Goal: Transaction & Acquisition: Purchase product/service

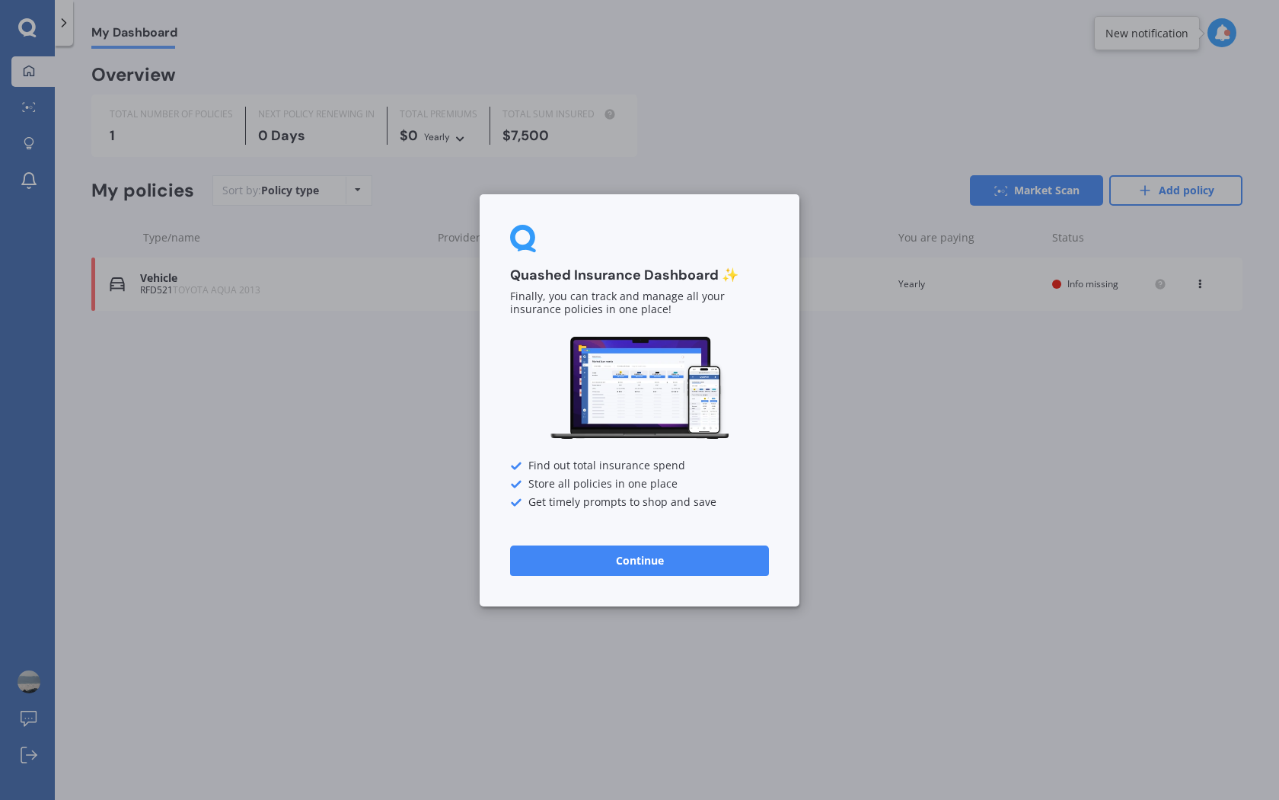
click at [587, 559] on button "Continue" at bounding box center [639, 559] width 259 height 30
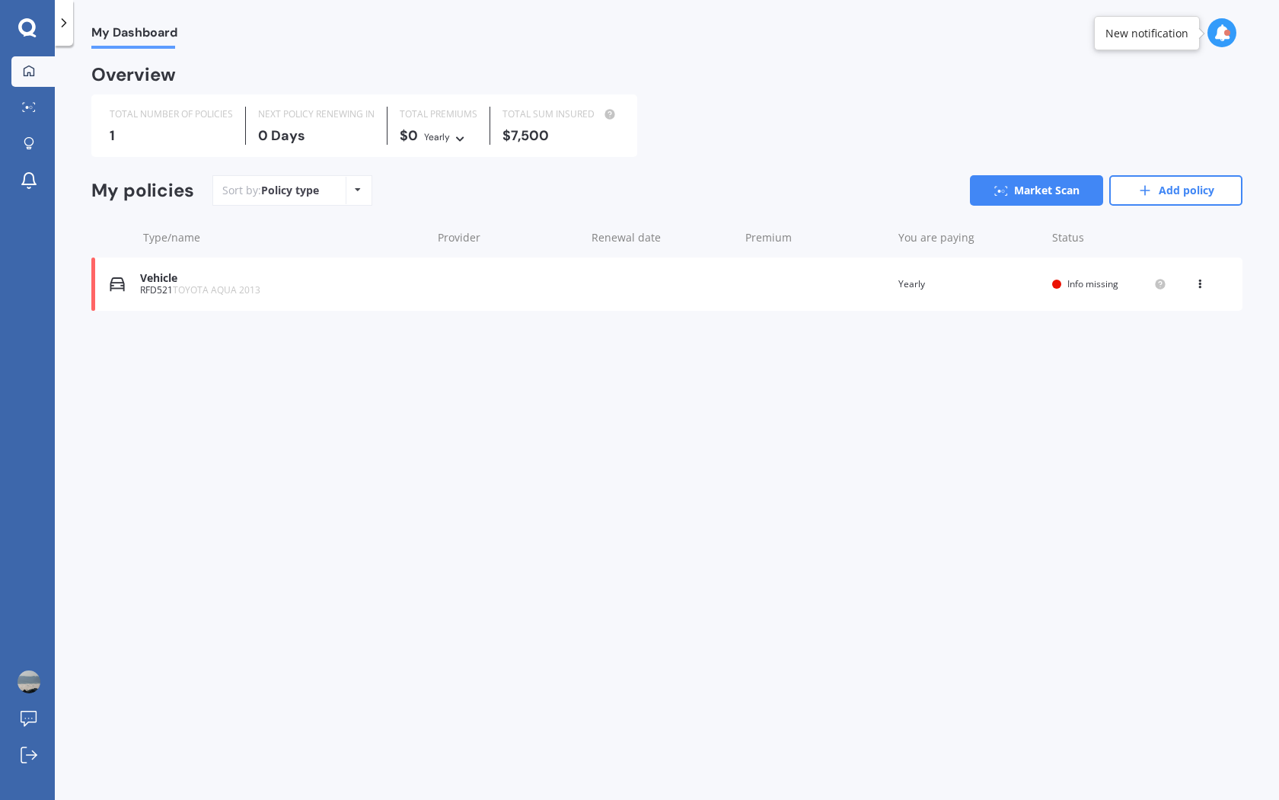
click at [421, 279] on div "Vehicle" at bounding box center [282, 278] width 284 height 13
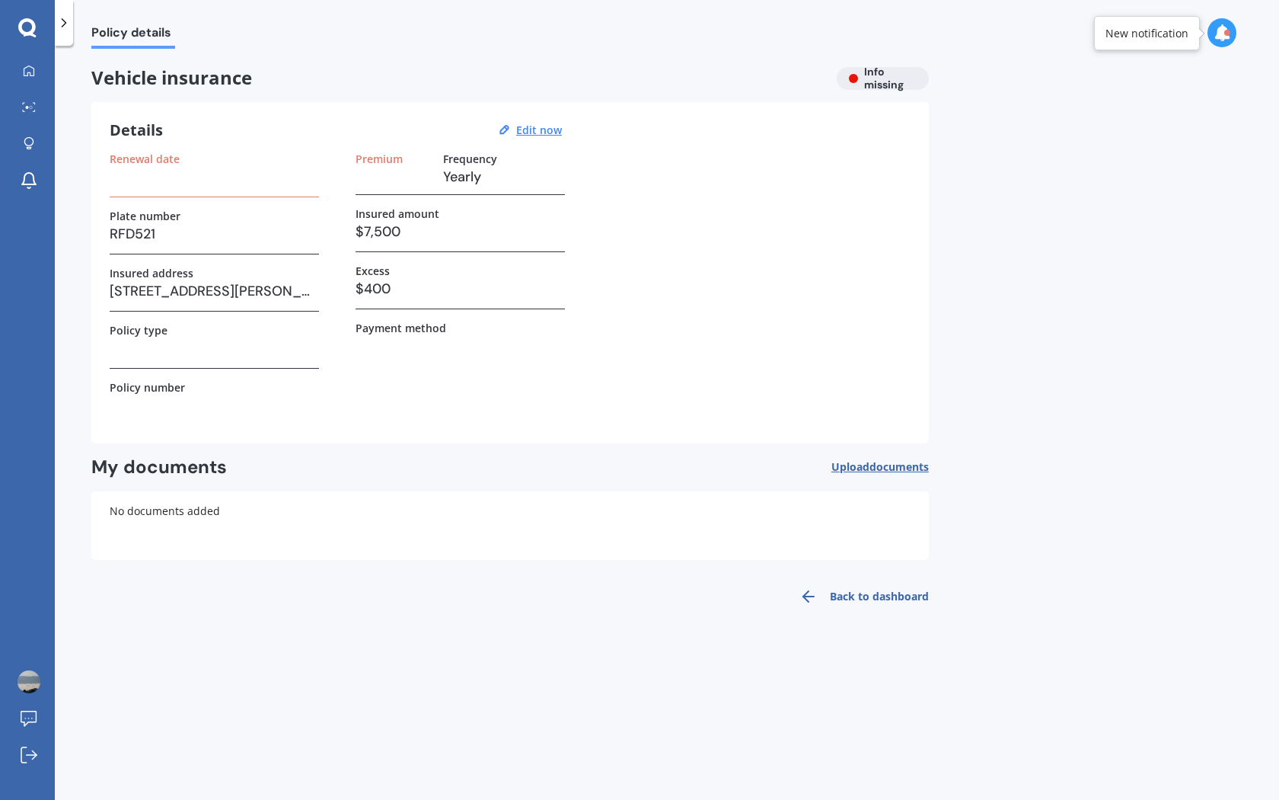
click at [874, 81] on div "Vehicle insurance Info missing" at bounding box center [510, 78] width 838 height 23
click at [176, 166] on h3 at bounding box center [214, 176] width 209 height 23
click at [174, 190] on div "Renewal date" at bounding box center [214, 174] width 209 height 45
click at [366, 197] on div "Premium Frequency Yearly Insured amount $7,500 Excess $400 Payment method" at bounding box center [460, 288] width 209 height 273
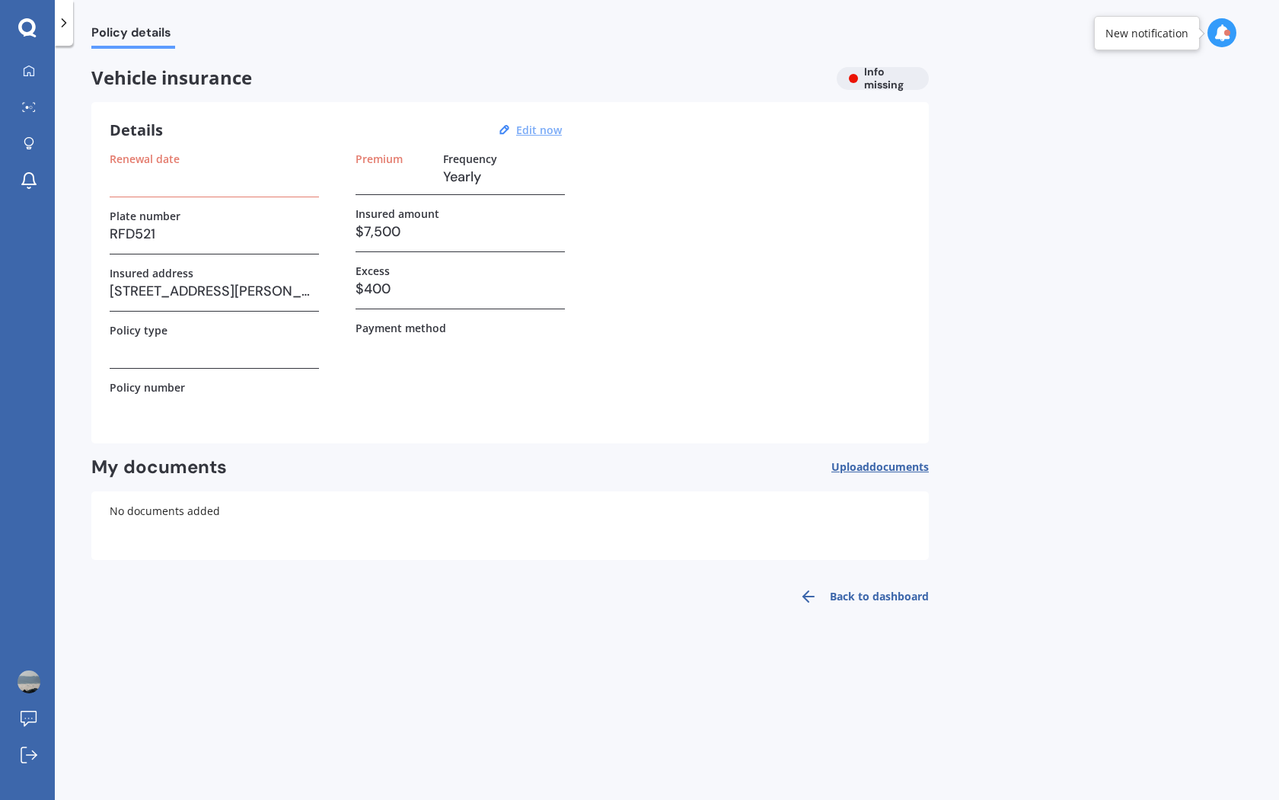
click at [528, 132] on u "Edit now" at bounding box center [539, 130] width 46 height 14
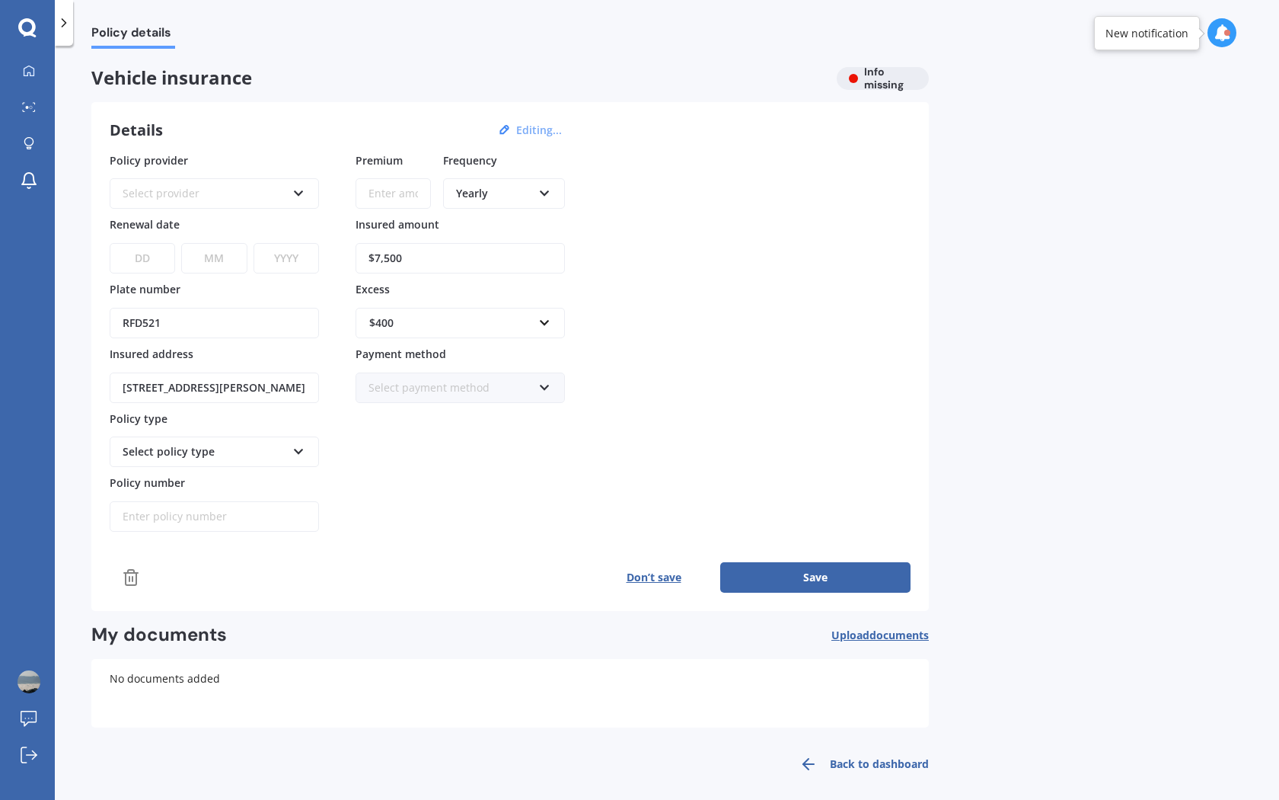
click at [266, 195] on div "Select provider" at bounding box center [205, 193] width 164 height 17
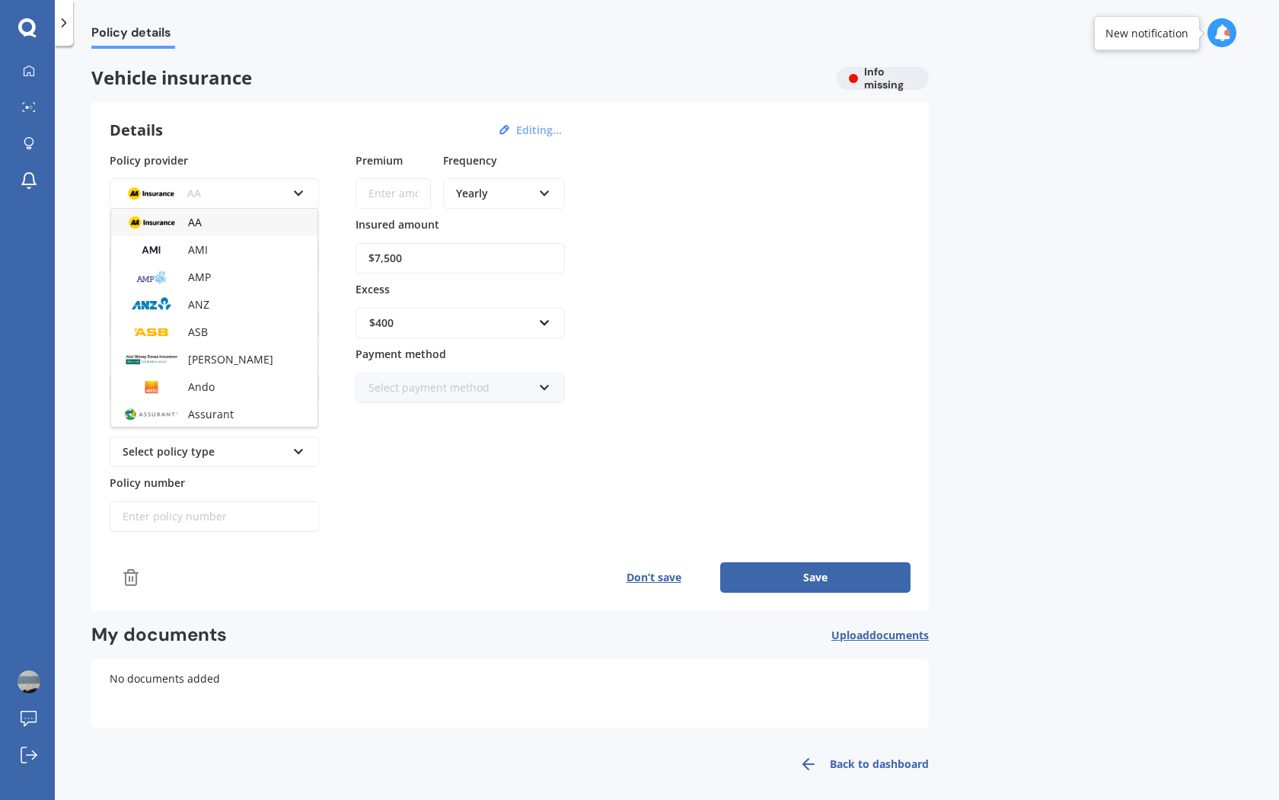
click at [289, 197] on div "AA AA AMI AMP ANZ ASB Aioi Nissay Dowa Ando Assurant Autosure BNZ Co-Operative …" at bounding box center [214, 193] width 209 height 30
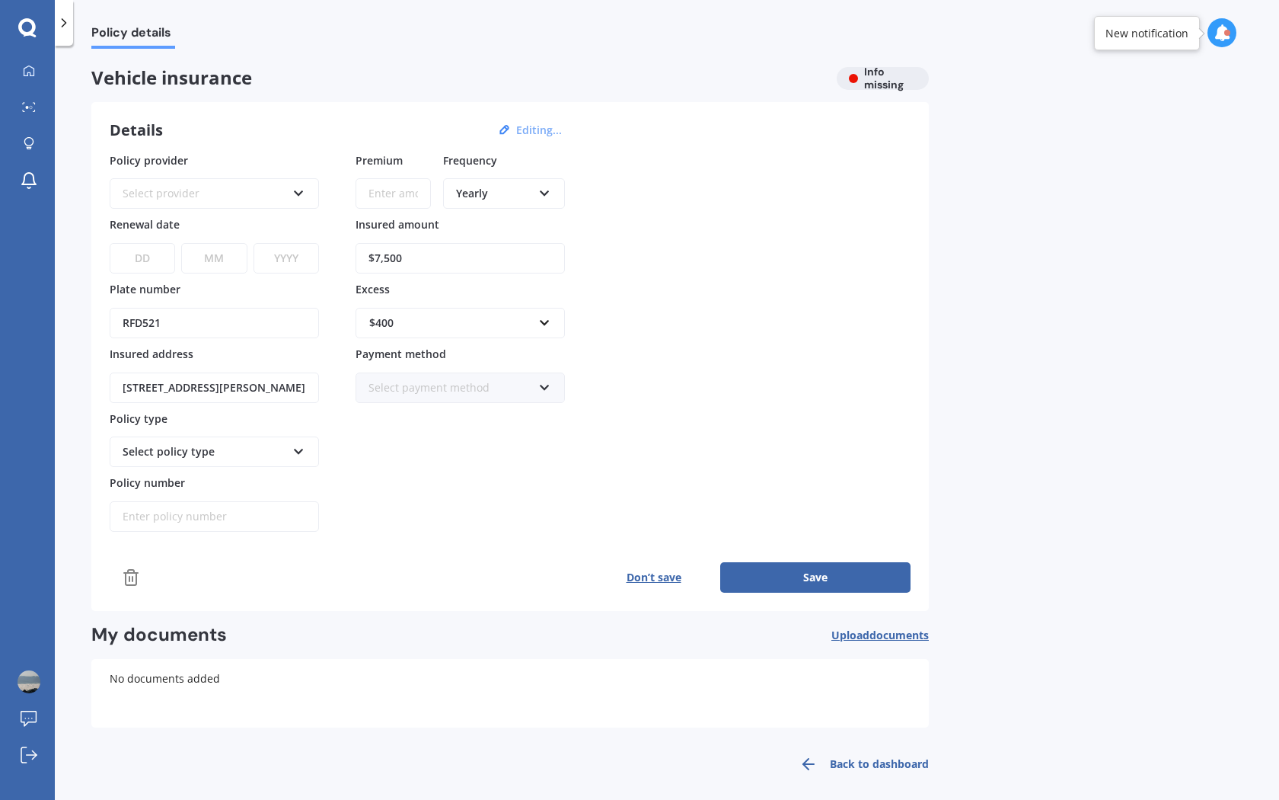
click at [1130, 37] on div "New notification" at bounding box center [1147, 33] width 83 height 15
click at [1230, 51] on div "Policy details Vehicle insurance Info missing Details Editing... Policy provide…" at bounding box center [667, 426] width 1224 height 754
click at [1230, 44] on div at bounding box center [1222, 32] width 29 height 29
click at [1121, 101] on div "Ready" at bounding box center [1114, 98] width 26 height 11
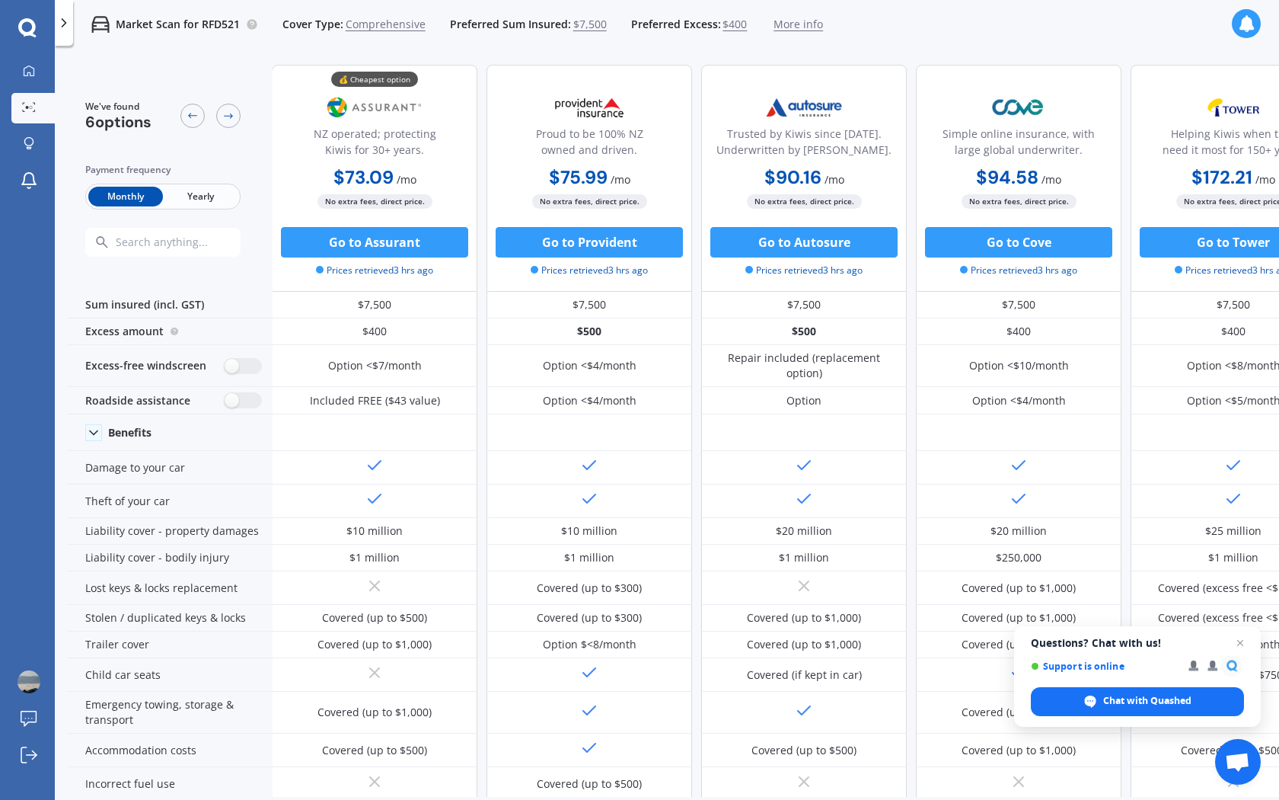
scroll to position [0, 1]
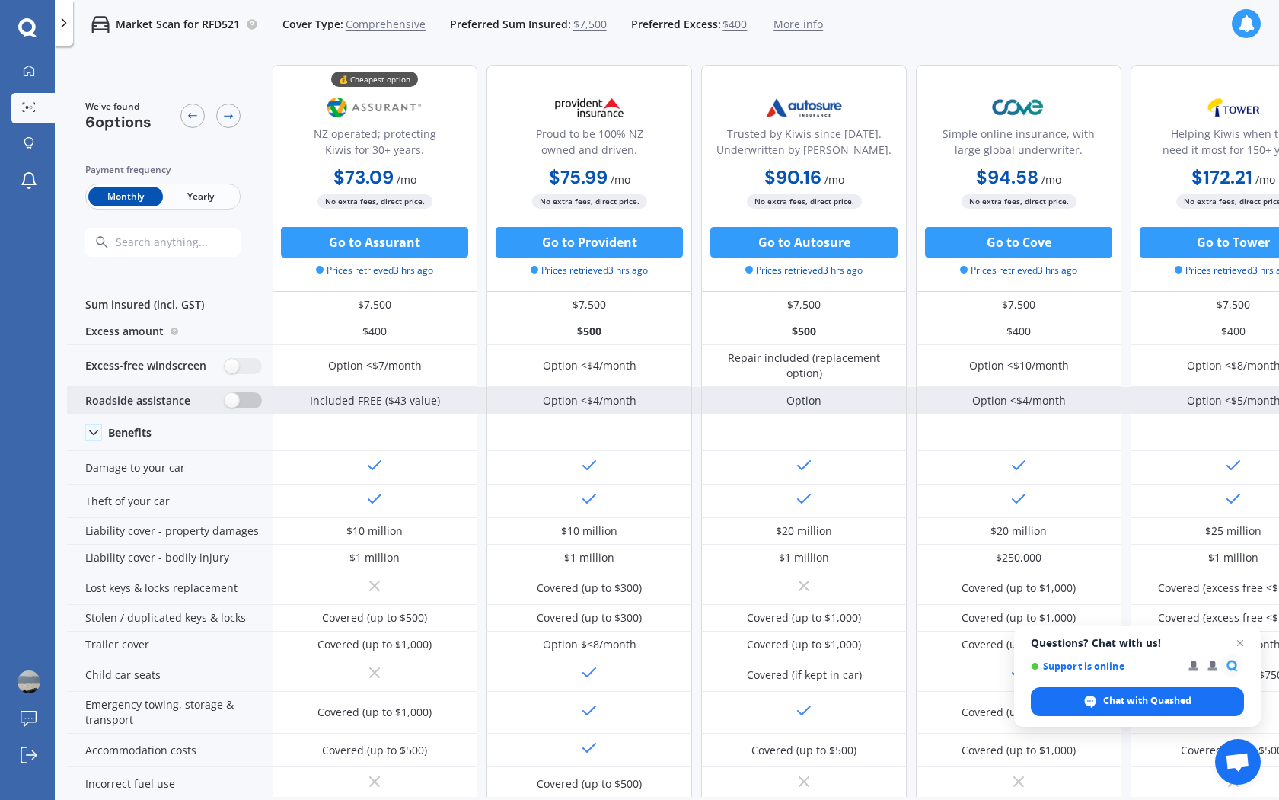
click at [235, 402] on label at bounding box center [243, 400] width 37 height 16
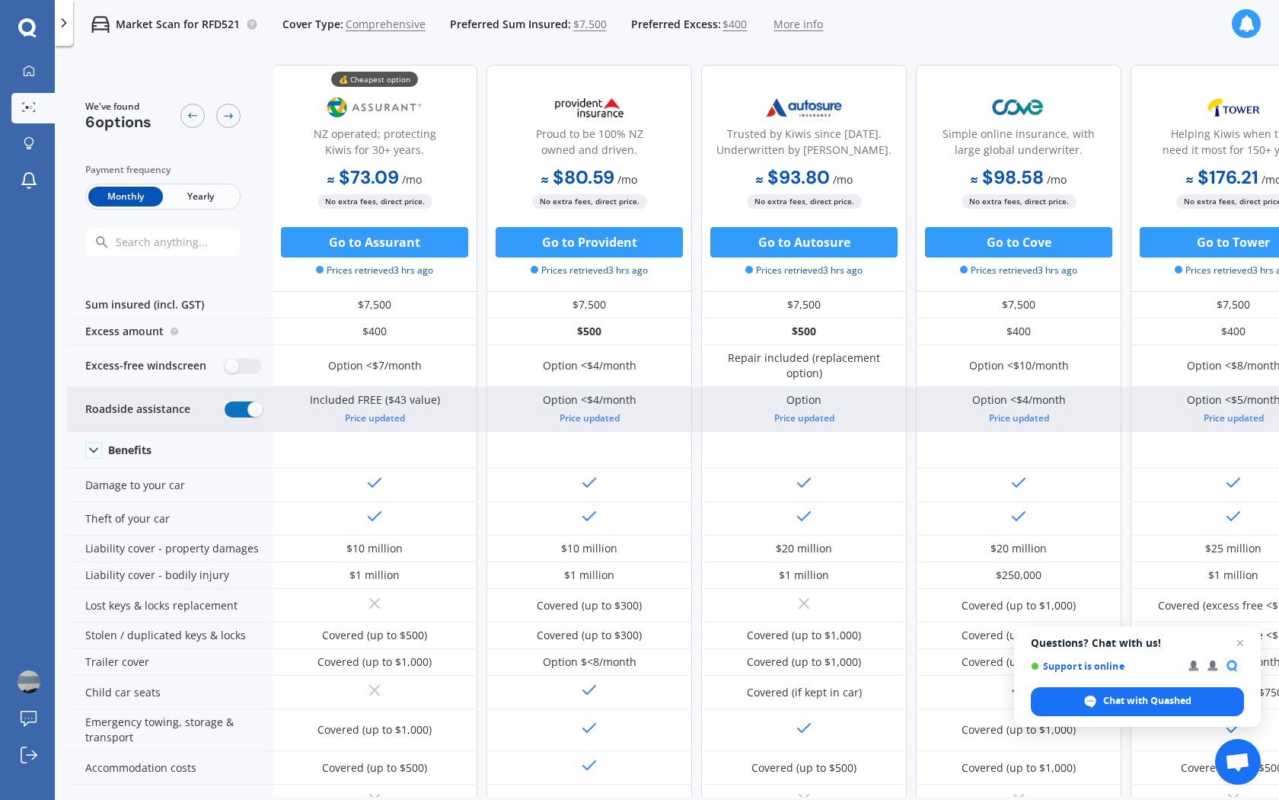
click at [235, 402] on label at bounding box center [243, 409] width 37 height 16
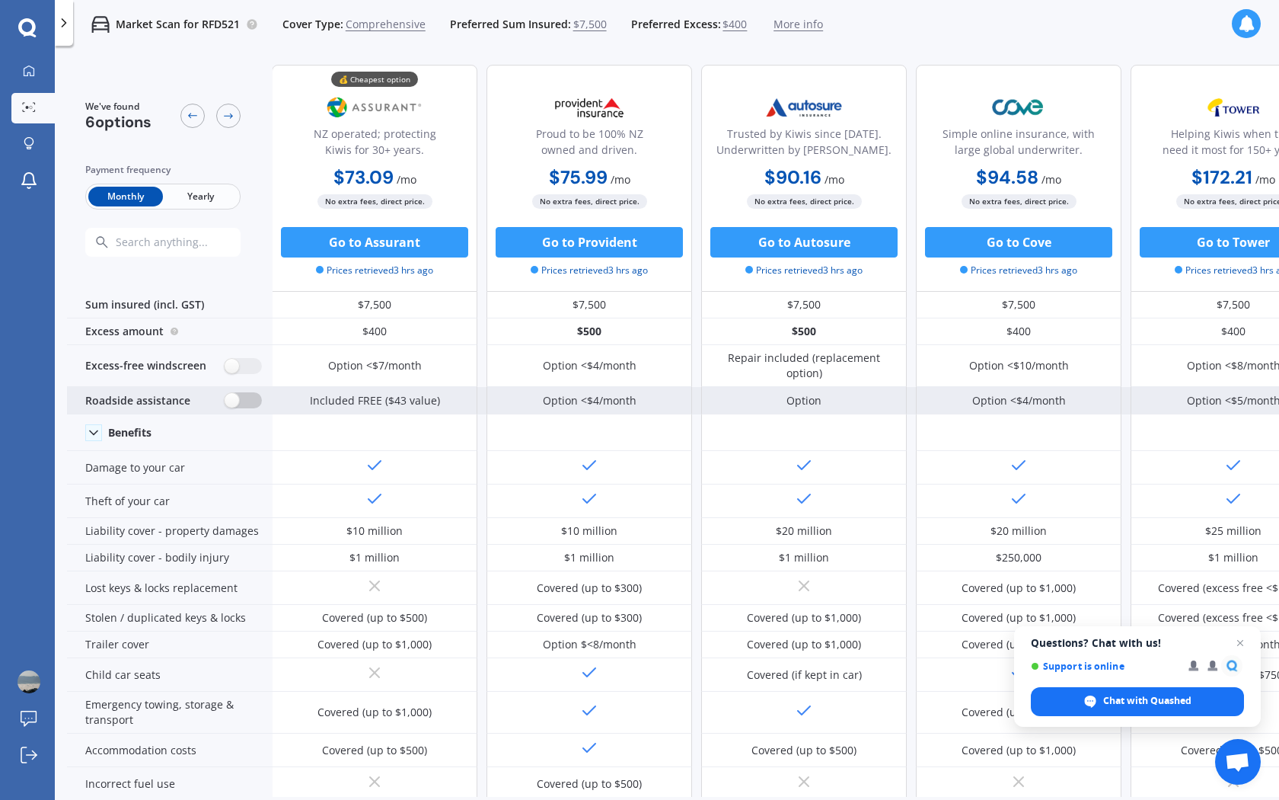
click at [235, 402] on label at bounding box center [243, 400] width 37 height 16
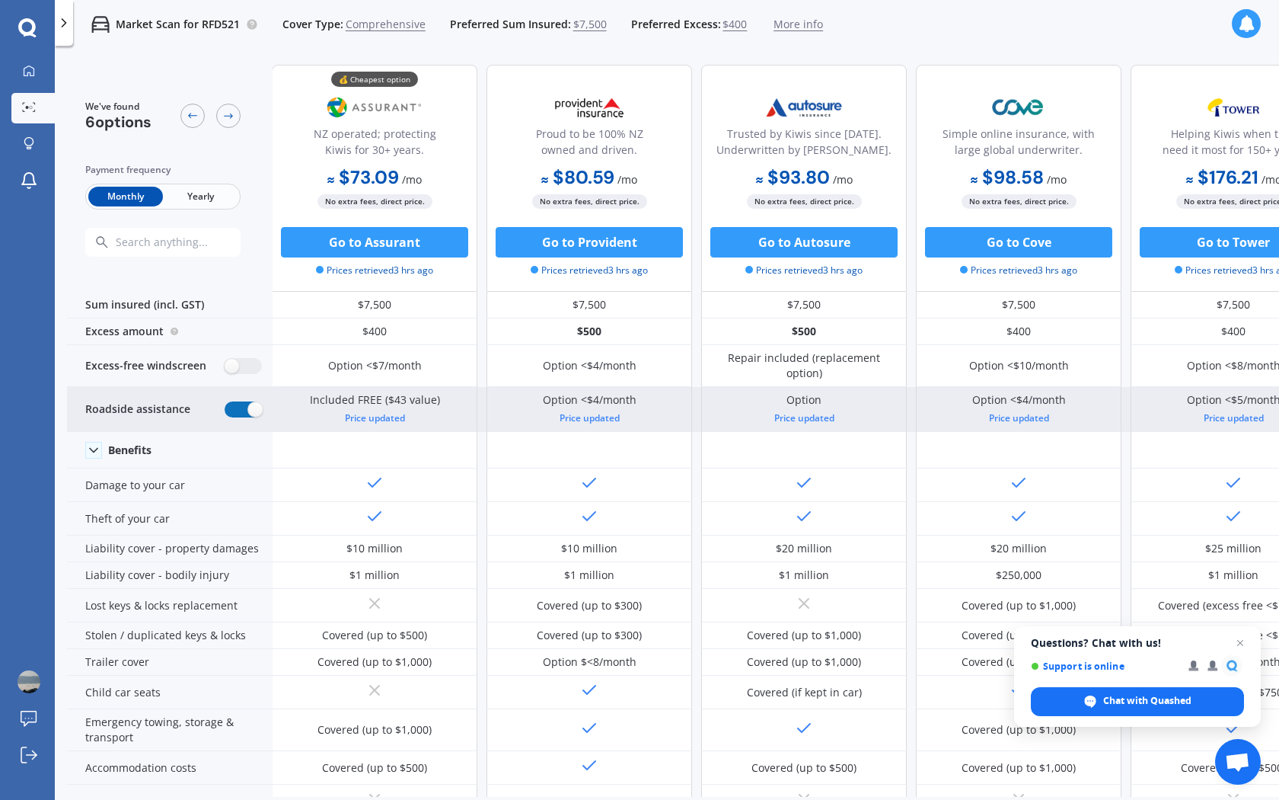
click at [235, 403] on label at bounding box center [243, 409] width 37 height 16
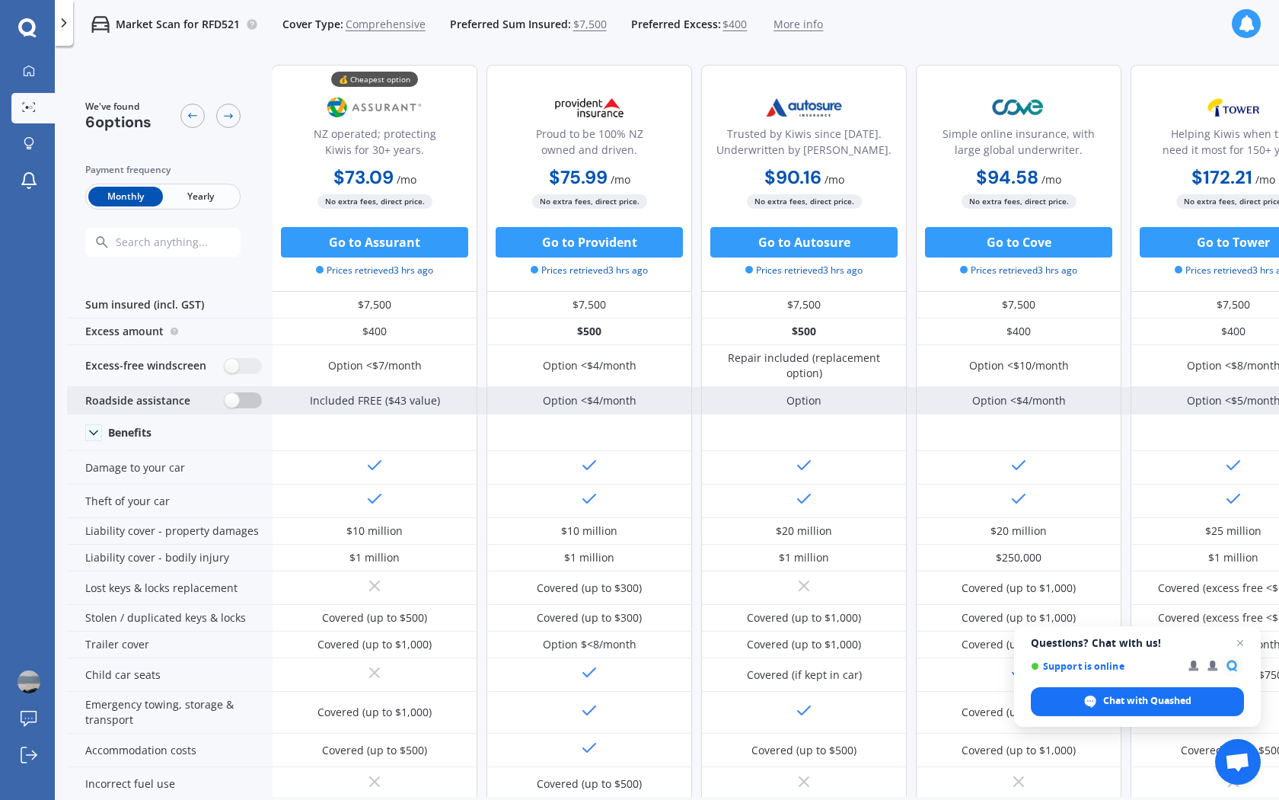
click at [235, 403] on label at bounding box center [243, 400] width 37 height 16
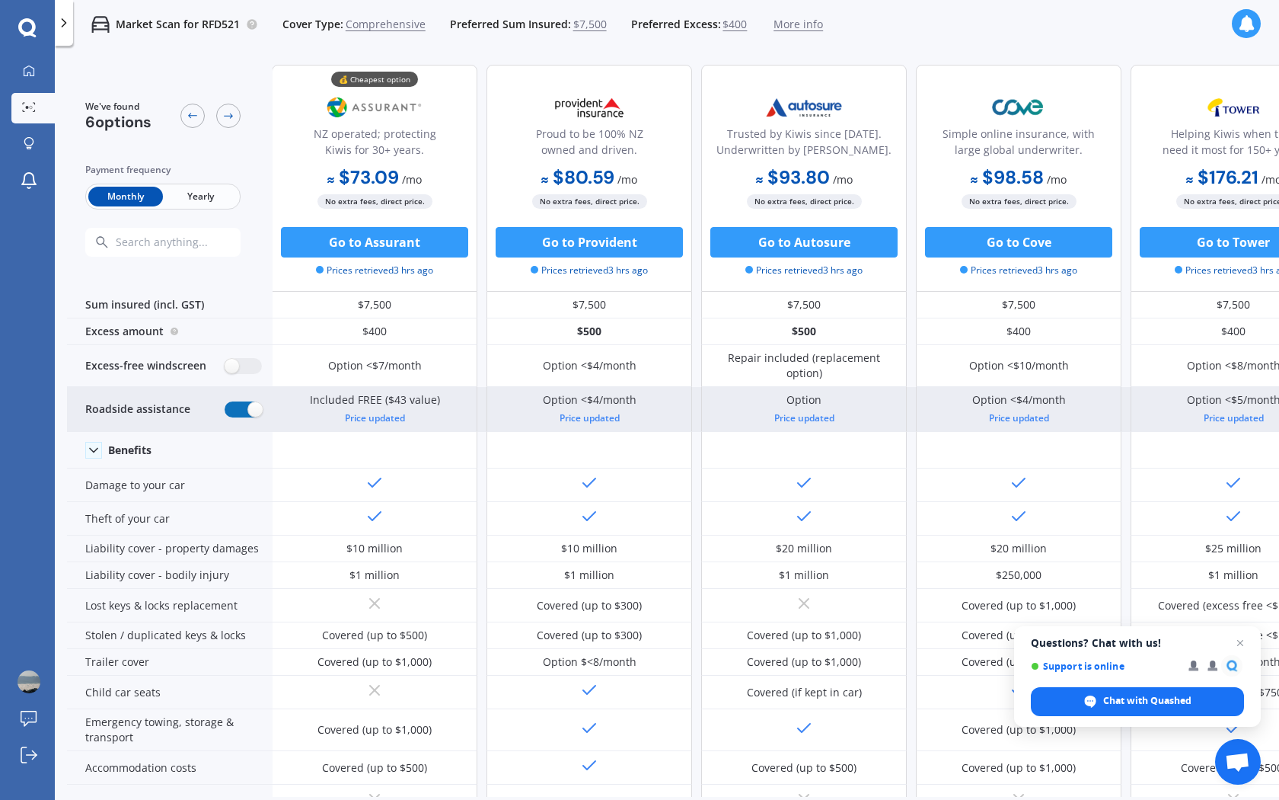
click at [235, 403] on label at bounding box center [243, 409] width 37 height 16
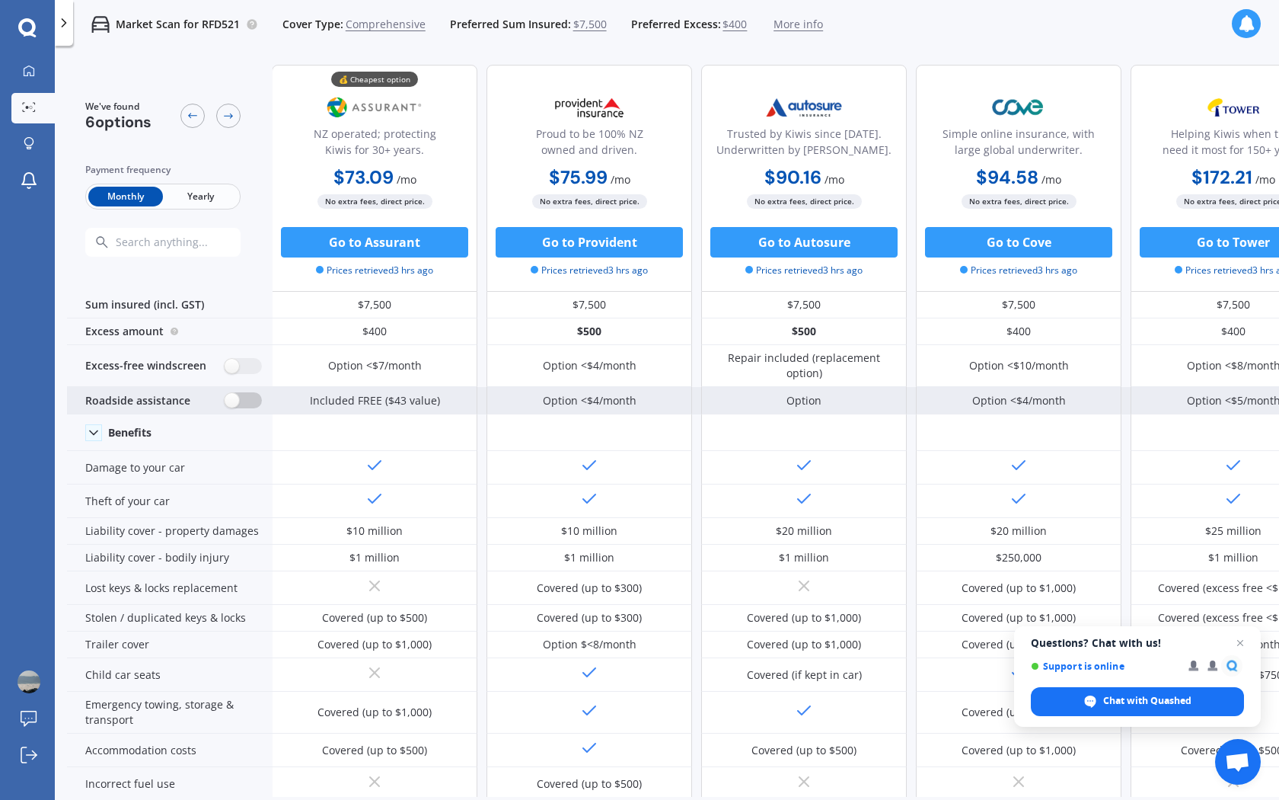
click at [235, 403] on label at bounding box center [243, 400] width 37 height 16
radio input "true"
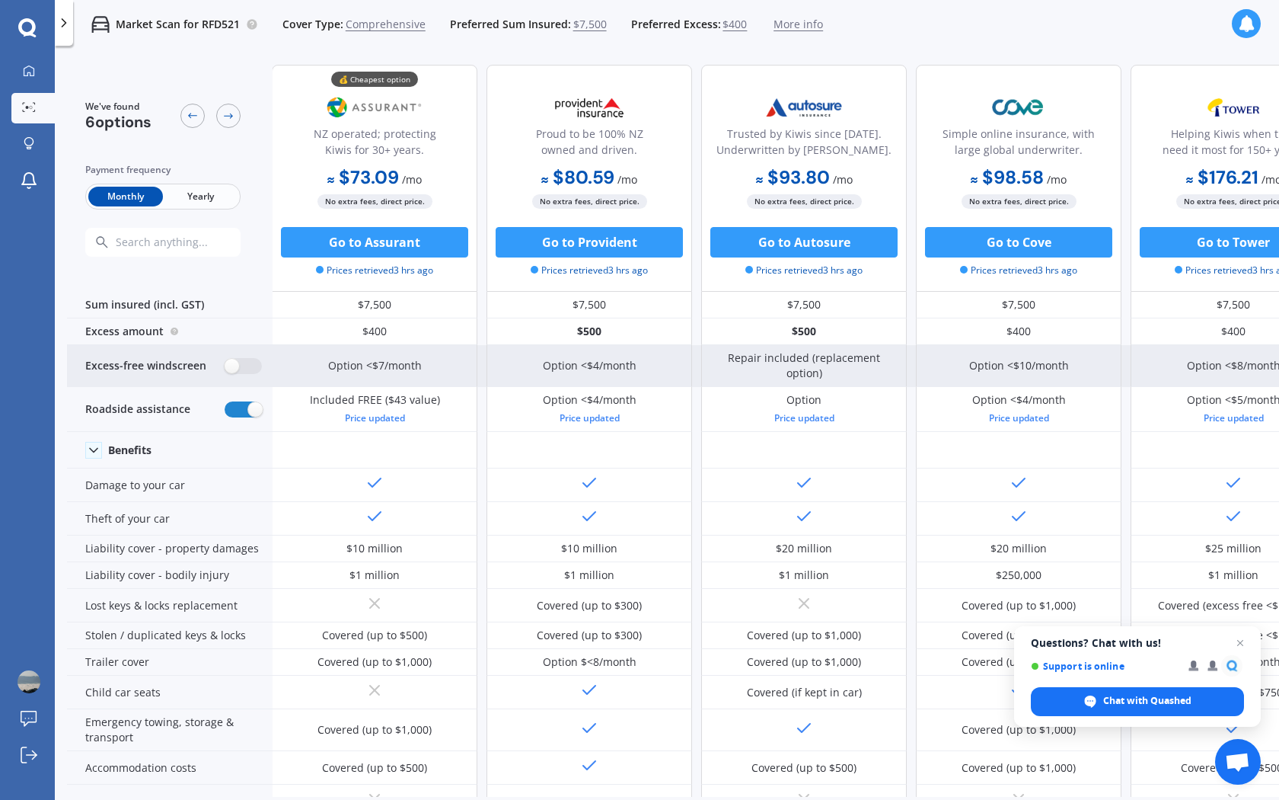
click at [233, 372] on div "Excess-free windscreen" at bounding box center [170, 366] width 206 height 42
click at [241, 363] on label at bounding box center [243, 366] width 37 height 16
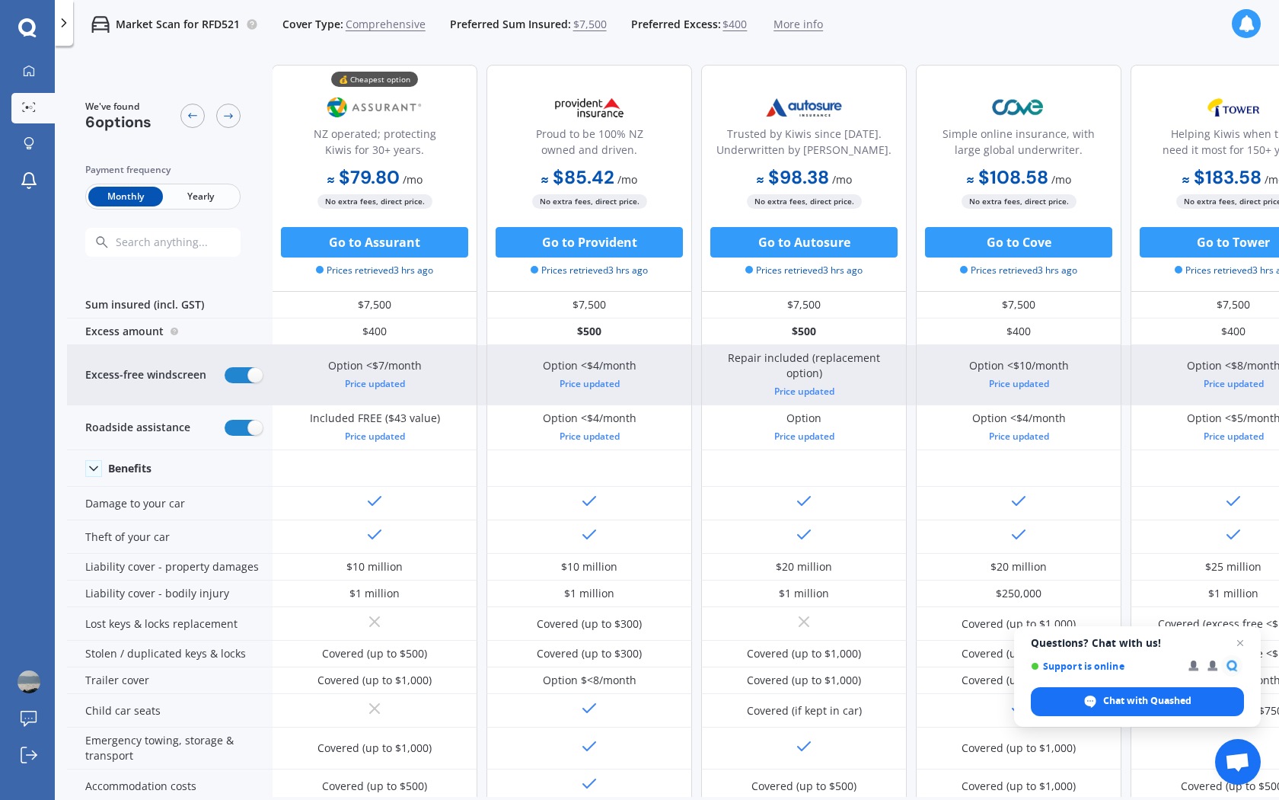
click at [241, 363] on div "Excess-free windscreen" at bounding box center [170, 375] width 206 height 60
click at [241, 375] on label at bounding box center [243, 375] width 37 height 16
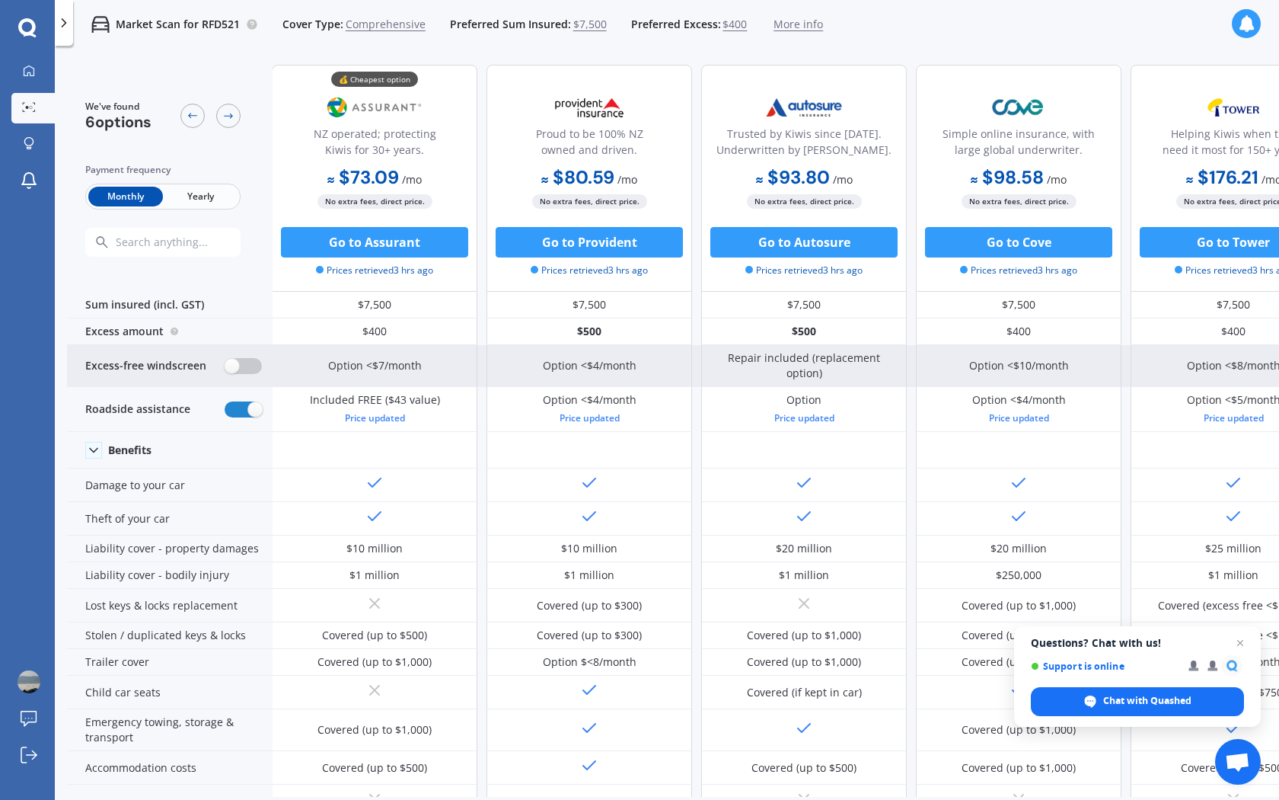
click at [241, 375] on div "Excess-free windscreen" at bounding box center [170, 366] width 206 height 42
click at [244, 371] on label at bounding box center [243, 366] width 37 height 16
radio input "true"
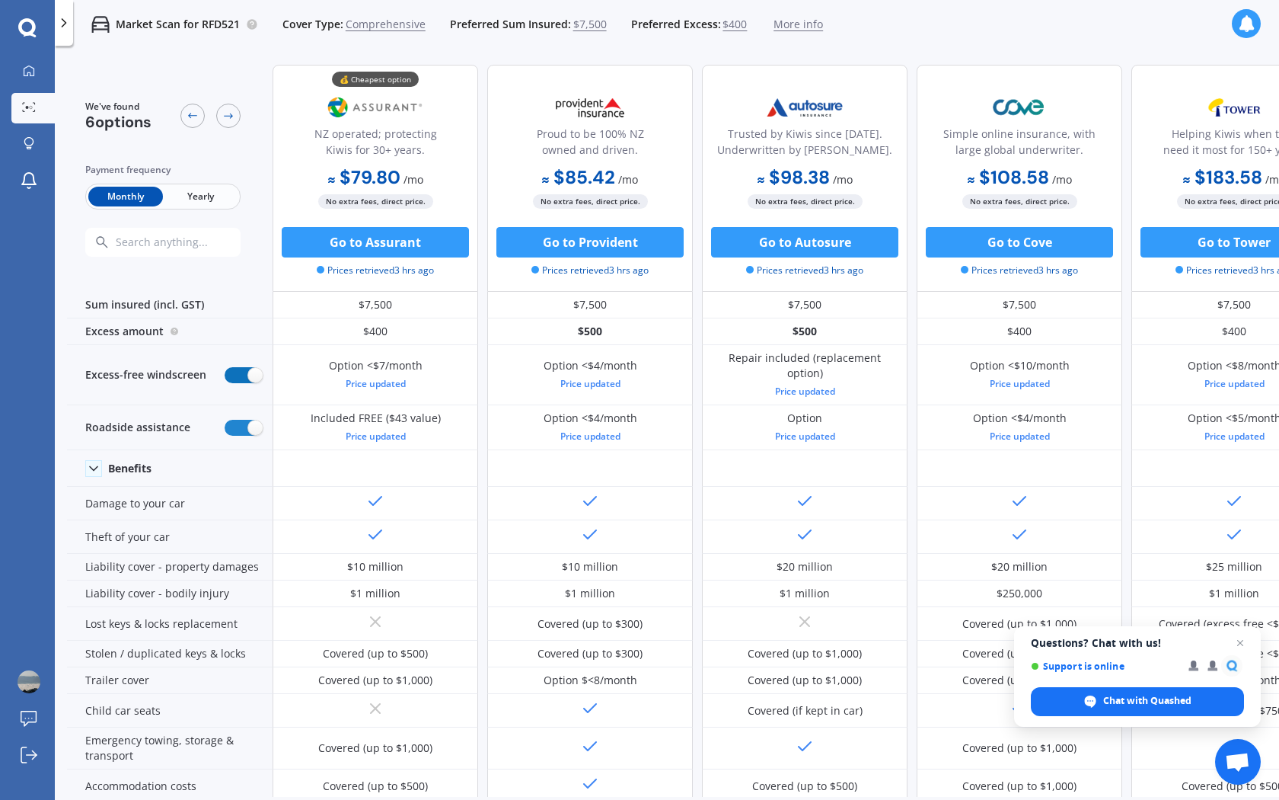
scroll to position [0, 0]
click at [332, 231] on button "Go to Assurant" at bounding box center [375, 242] width 187 height 30
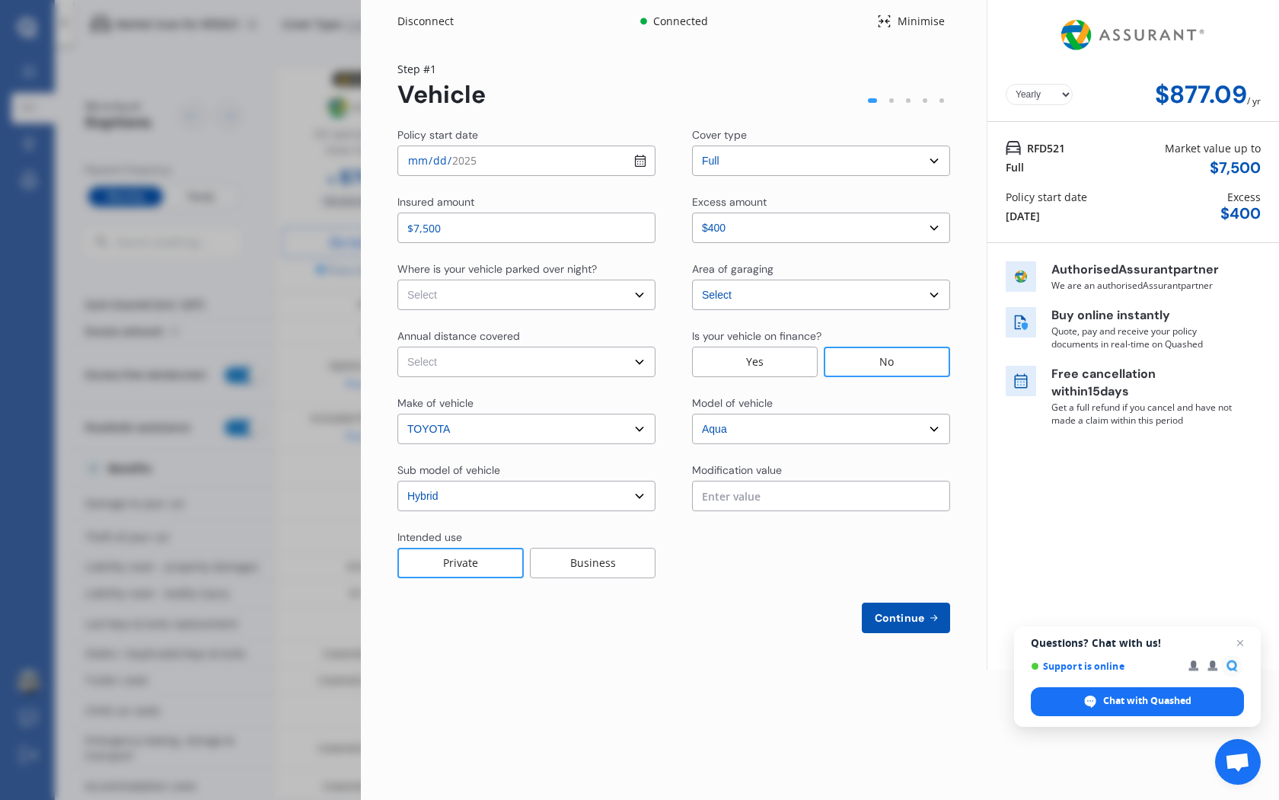
select select "Monthly"
click at [777, 178] on div "Policy start date 2025-09-25 Cover type Select cover type 3rd Party 3rd Party F…" at bounding box center [673, 380] width 553 height 506
select select "In a garage"
select select "15000"
select select "HATCHBACK"
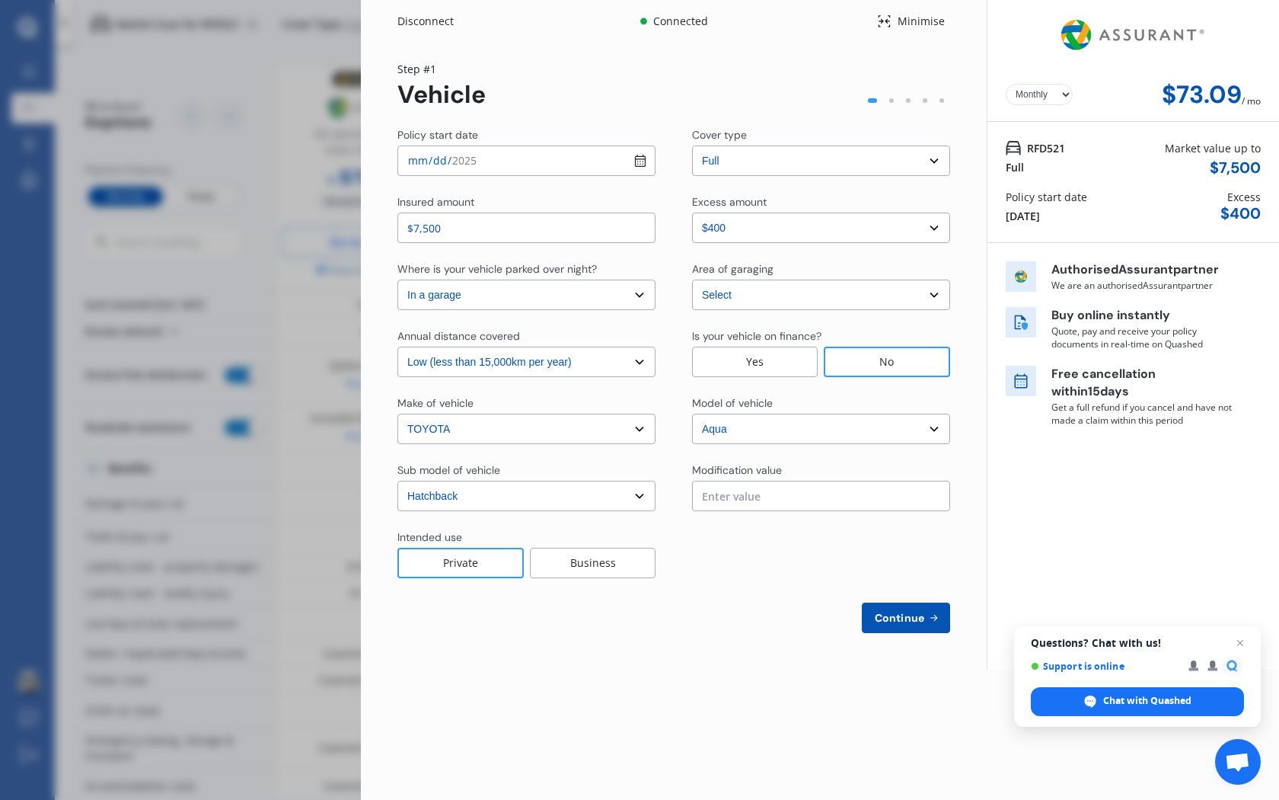
click at [761, 496] on input "text" at bounding box center [821, 495] width 258 height 30
click at [896, 616] on span "Continue" at bounding box center [900, 617] width 56 height 12
select select "Mr"
select select "17"
select select "02"
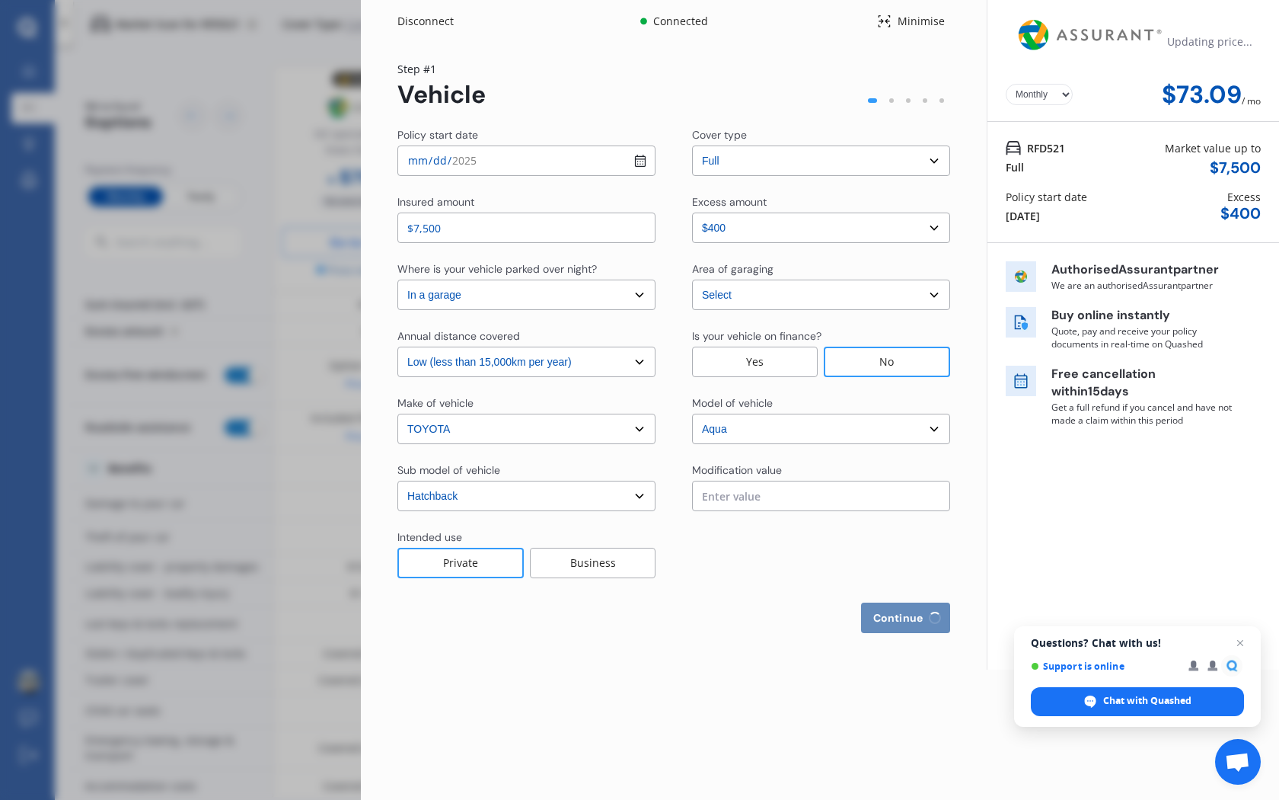
select select "1993"
select select "full"
select select "more than 4 years"
select select "New Zealand"
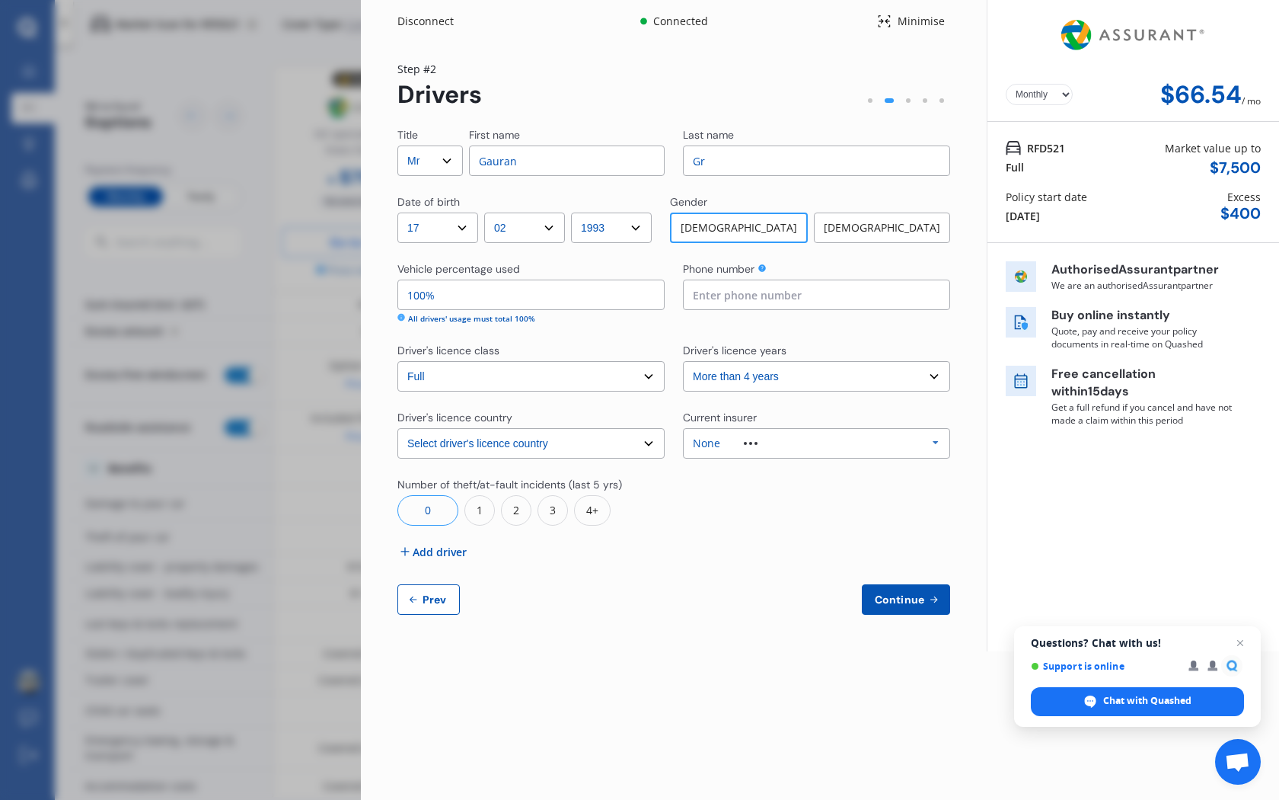
click at [730, 448] on div "None" at bounding box center [737, 443] width 88 height 11
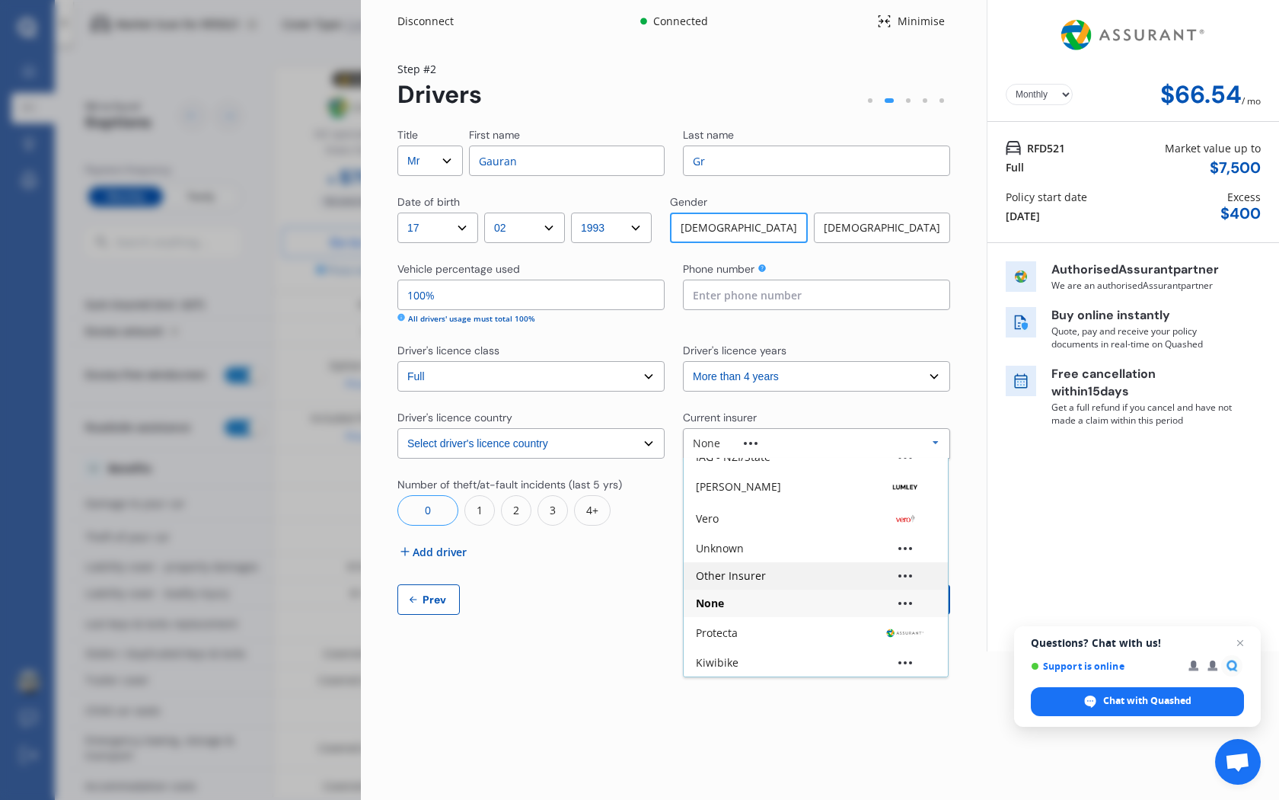
click at [717, 570] on div "Other Insurer" at bounding box center [731, 575] width 70 height 11
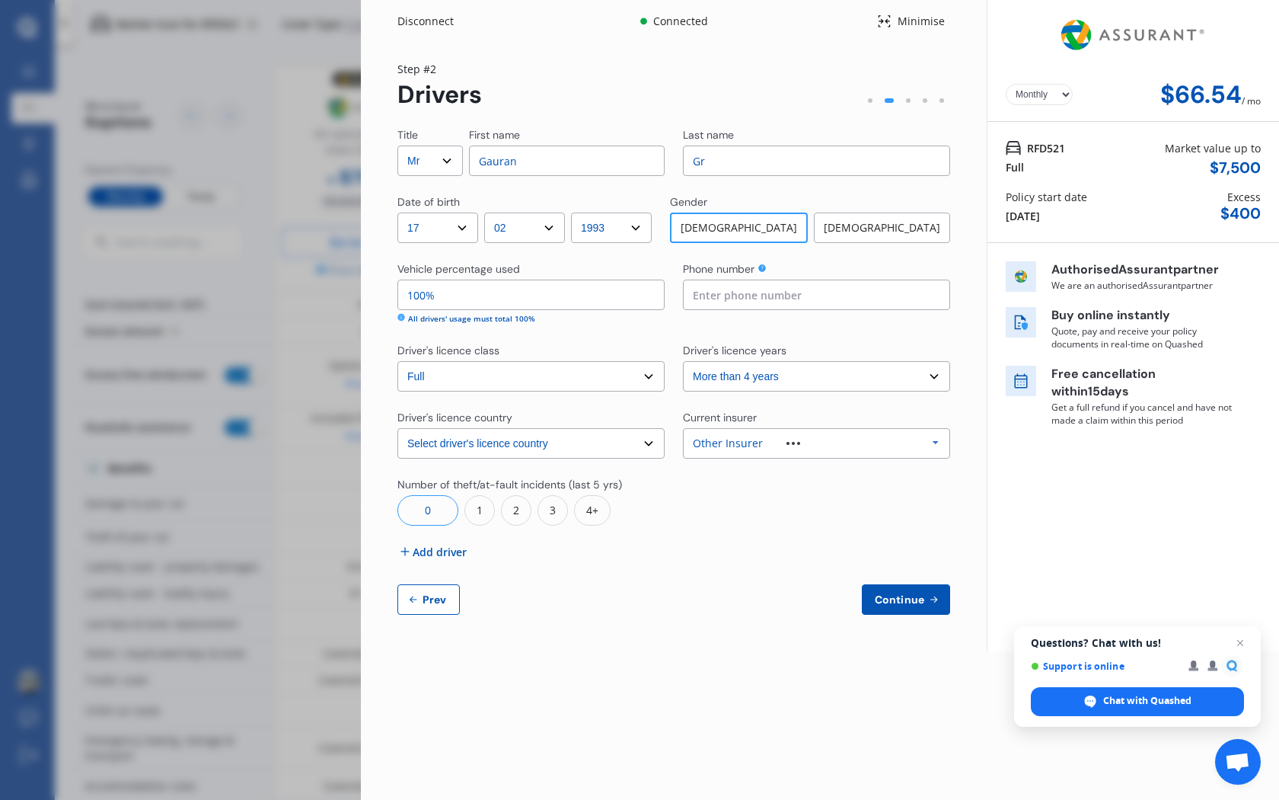
click at [416, 513] on div "0" at bounding box center [427, 510] width 61 height 30
click at [921, 604] on span "Continue" at bounding box center [900, 599] width 56 height 12
click at [288, 81] on div "Disconnect Connected Minimise Yearly Monthly $66.54 / mo Step # 2 Drivers Title…" at bounding box center [639, 400] width 1279 height 800
click at [196, 140] on div "Disconnect Connected Minimise Yearly Monthly $66.54 / mo Step # 2 Drivers Title…" at bounding box center [639, 400] width 1279 height 800
click at [336, 298] on div "Disconnect Connected Minimise Yearly Monthly $66.54 / mo Step # 2 Drivers Title…" at bounding box center [639, 400] width 1279 height 800
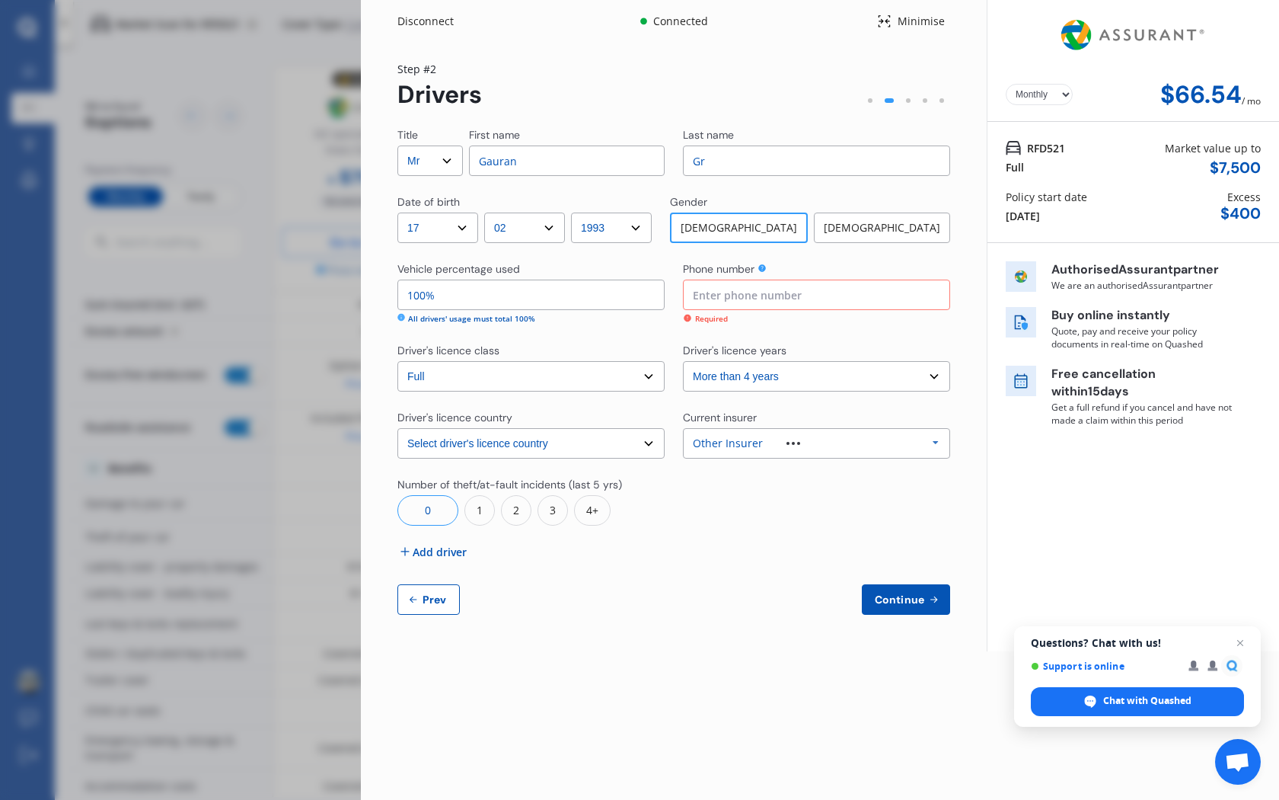
click at [318, 71] on div "Disconnect Connected Minimise Yearly Monthly $66.54 / mo Step # 2 Drivers Title…" at bounding box center [639, 400] width 1279 height 800
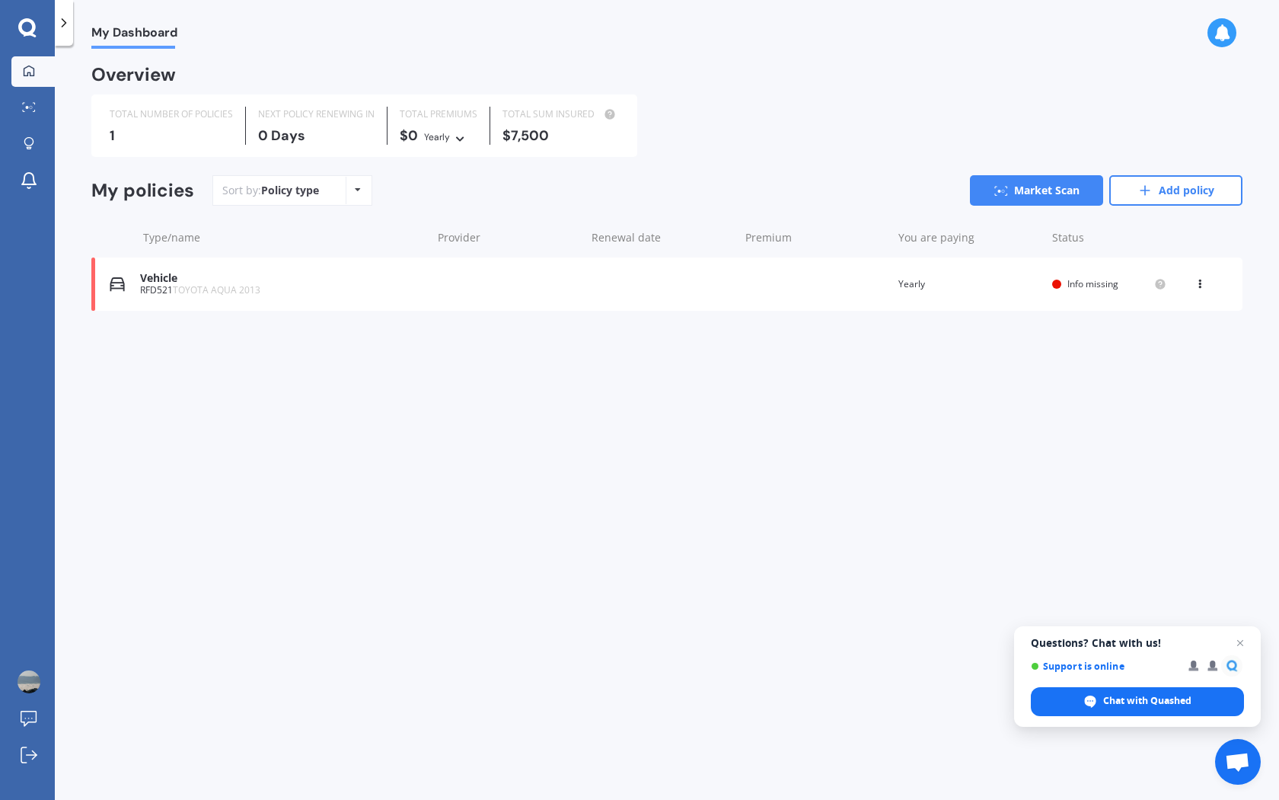
click at [211, 307] on div "Vehicle RFD521 TOYOTA AQUA 2013 Renewal date Premium You are paying Yearly Stat…" at bounding box center [666, 283] width 1151 height 53
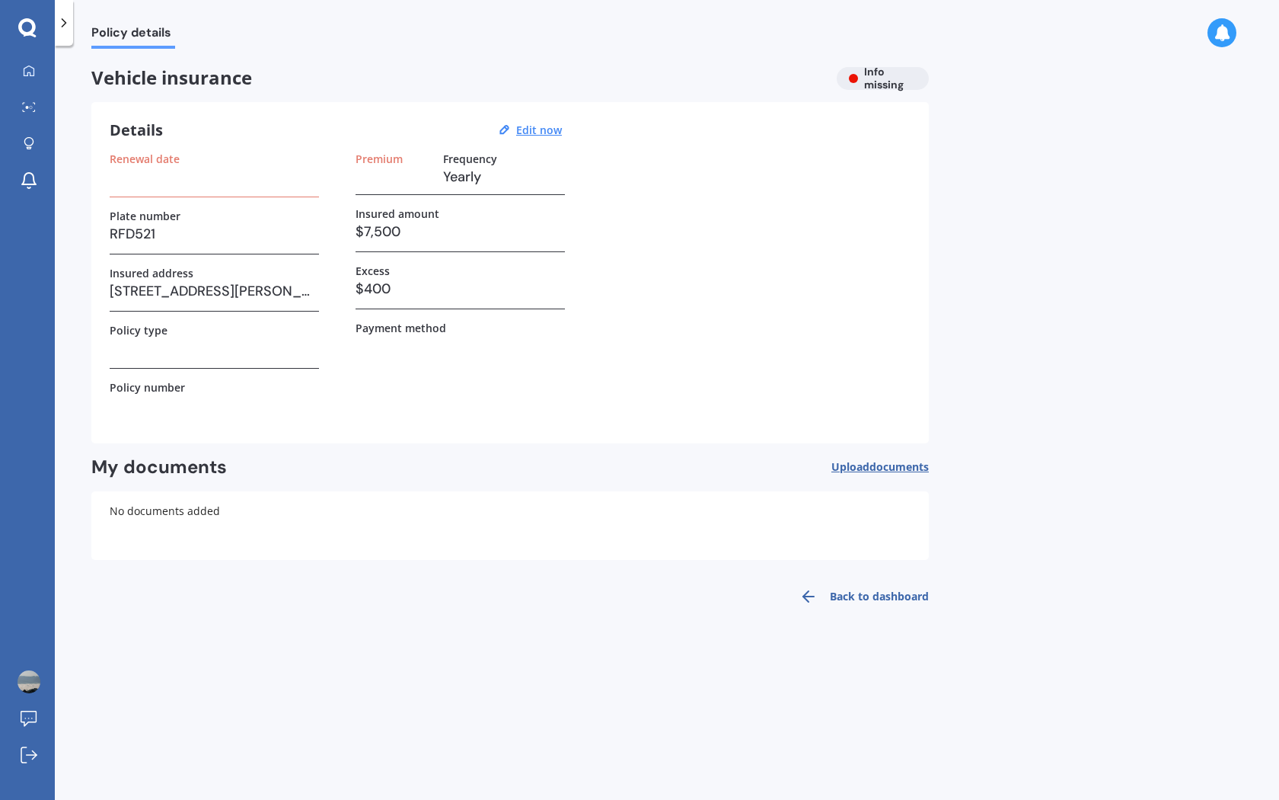
click at [838, 595] on link "Back to dashboard" at bounding box center [859, 596] width 139 height 37
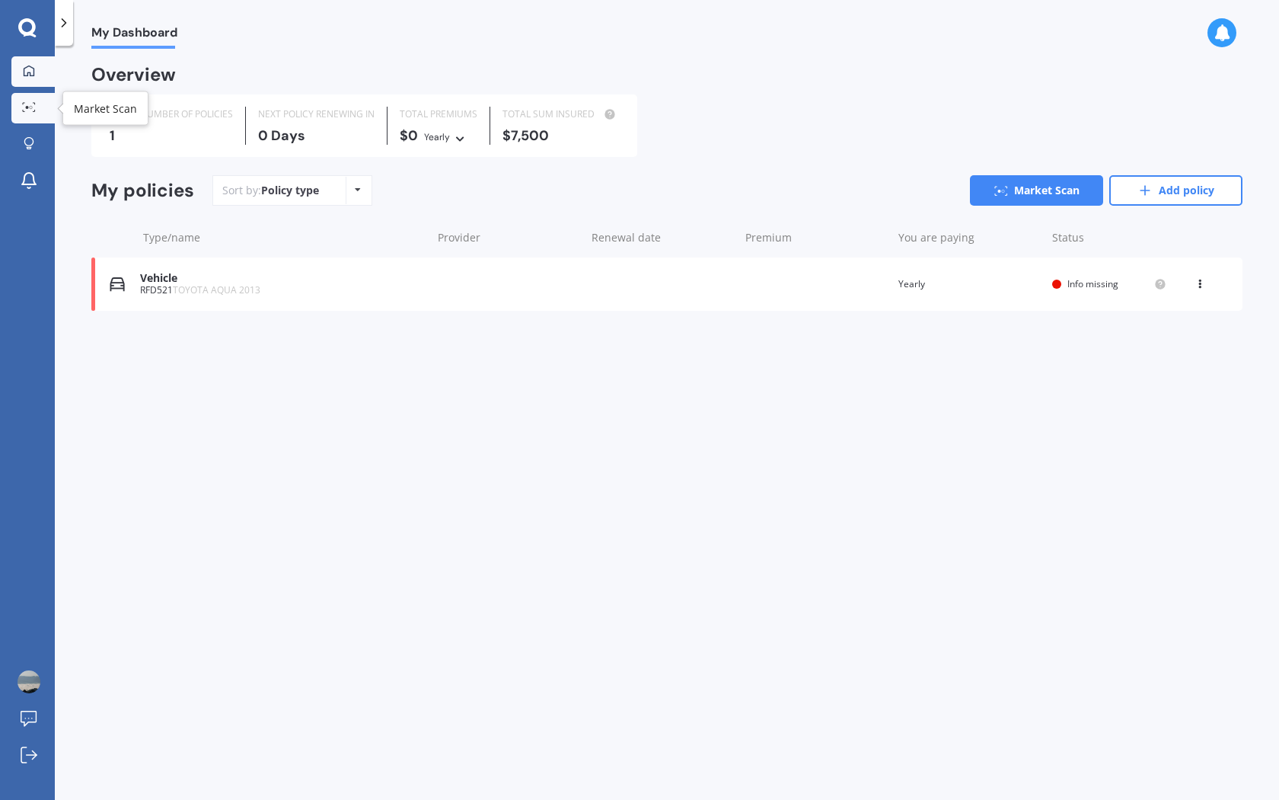
click at [39, 113] on div at bounding box center [29, 107] width 23 height 11
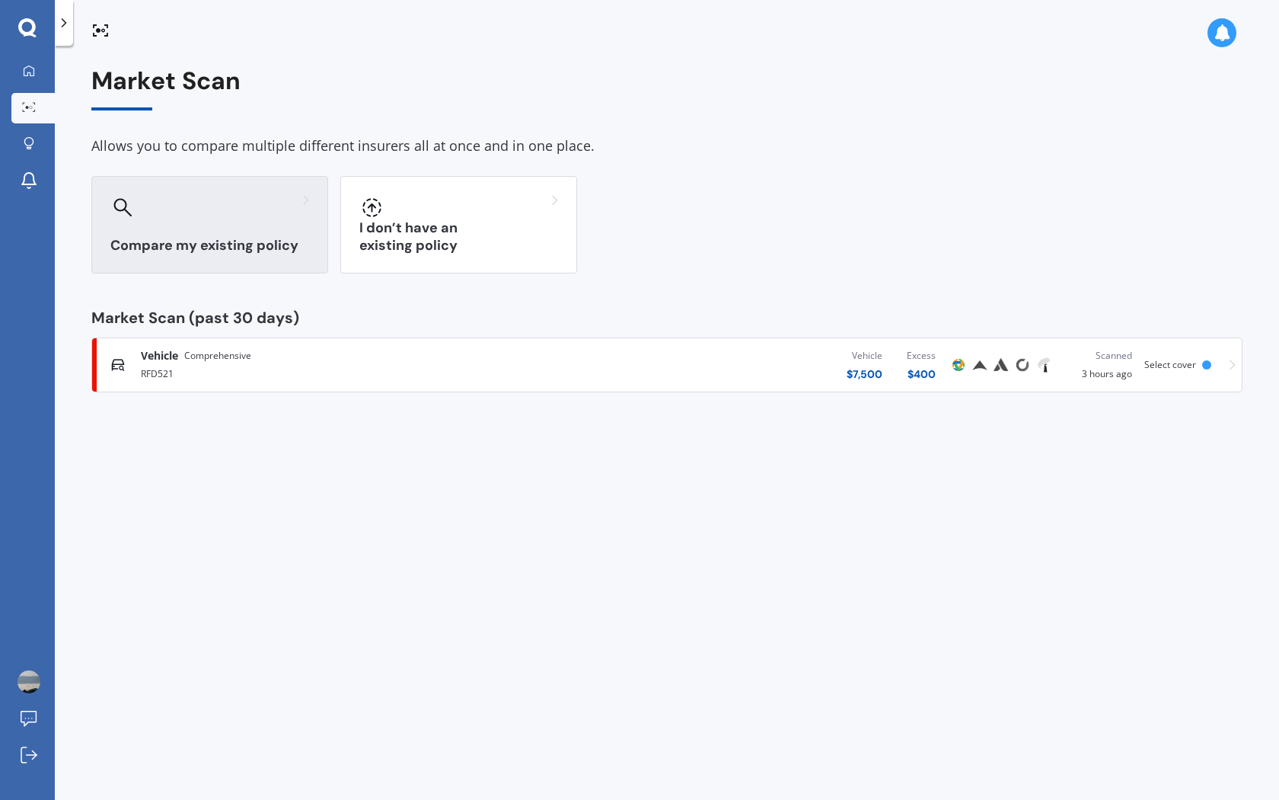
click at [250, 246] on h3 "Compare my existing policy" at bounding box center [209, 246] width 199 height 18
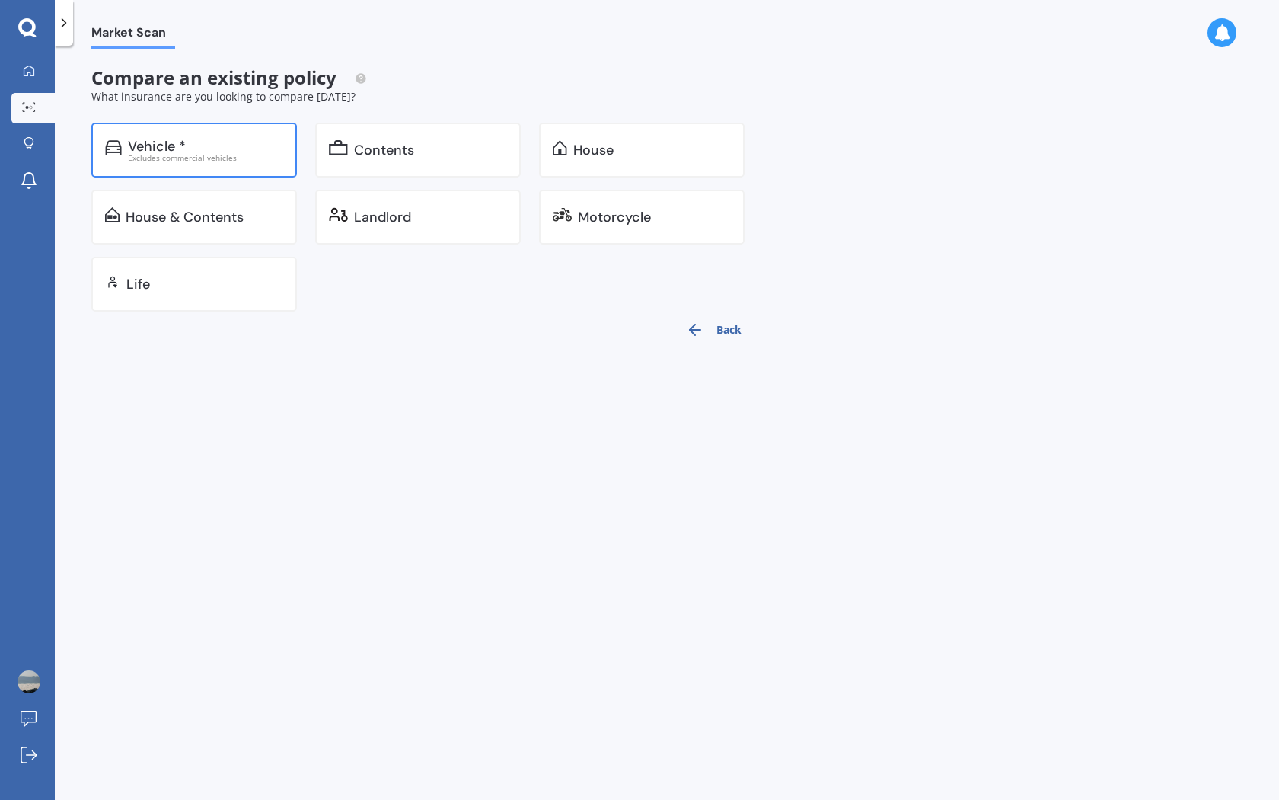
click at [203, 154] on div "Excludes commercial vehicles" at bounding box center [205, 158] width 155 height 8
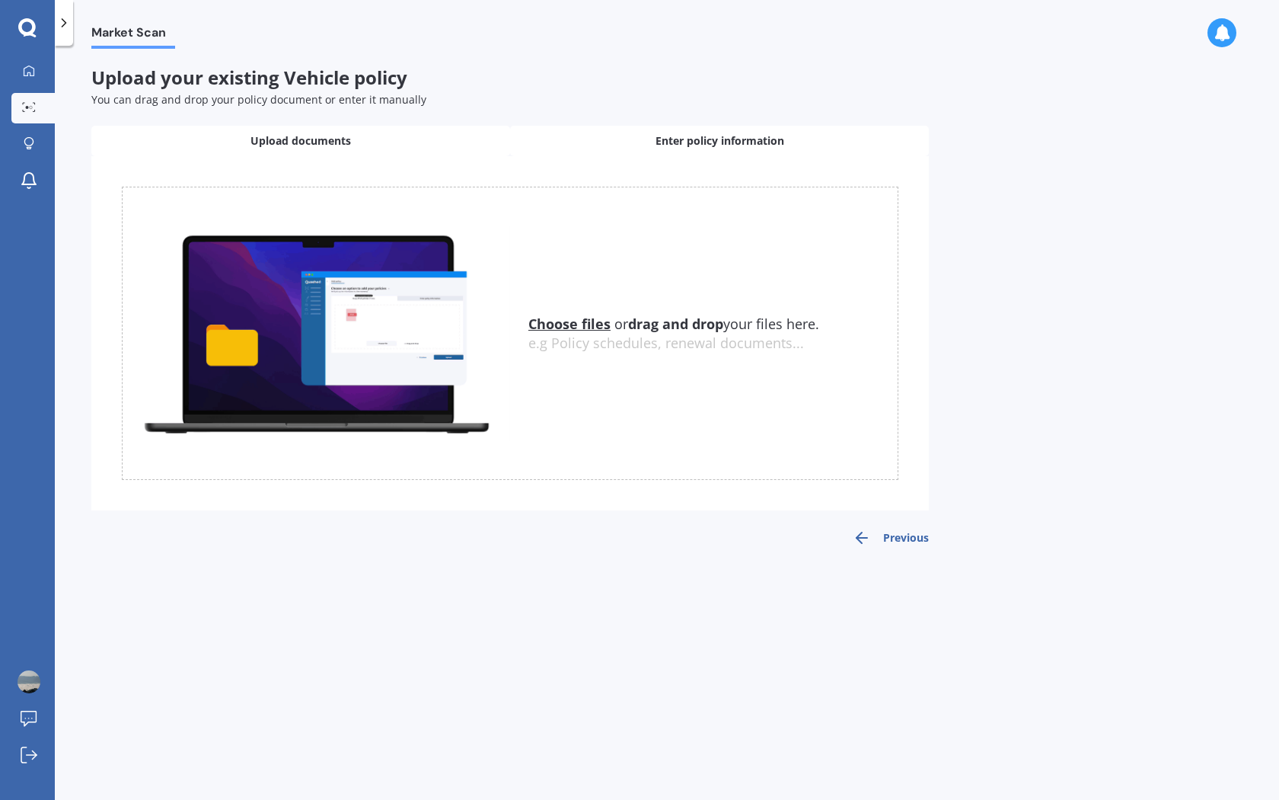
click at [632, 147] on div "Enter policy information" at bounding box center [719, 141] width 419 height 30
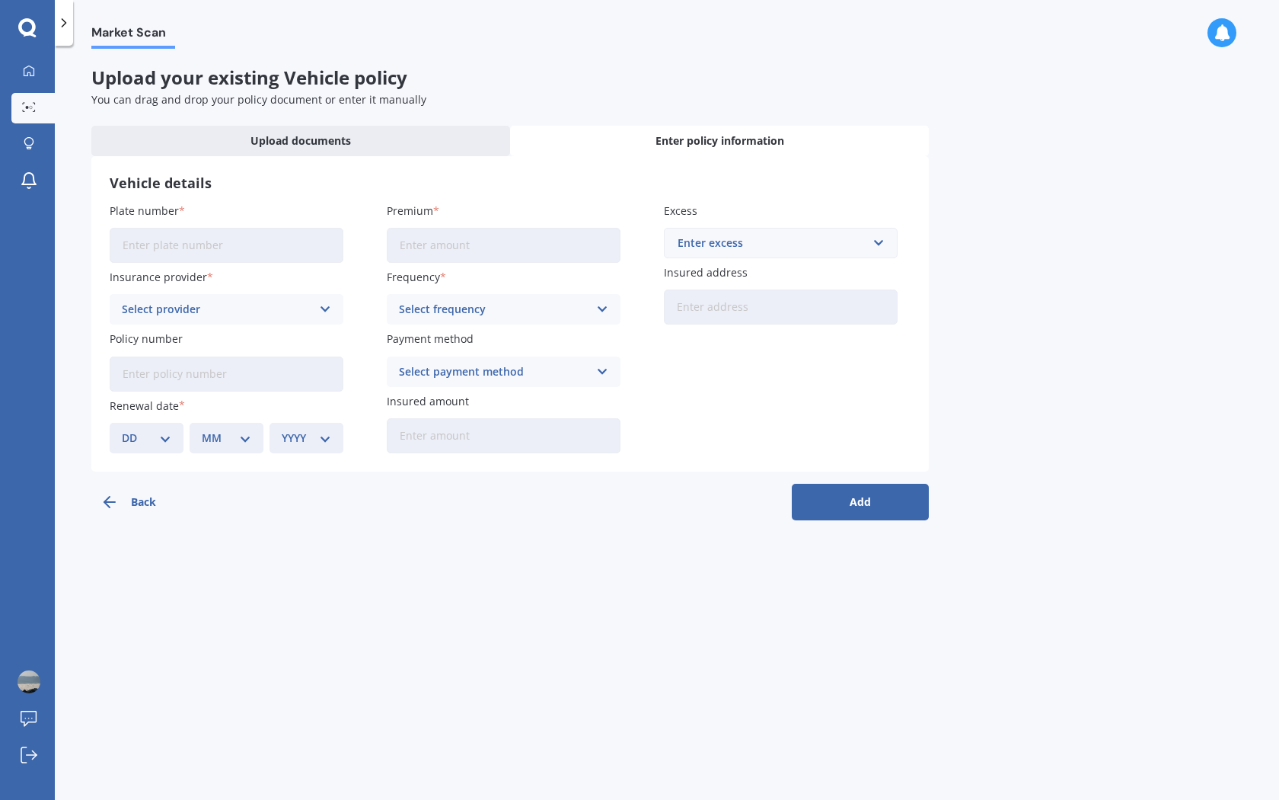
click at [208, 254] on input "Plate number" at bounding box center [227, 245] width 234 height 35
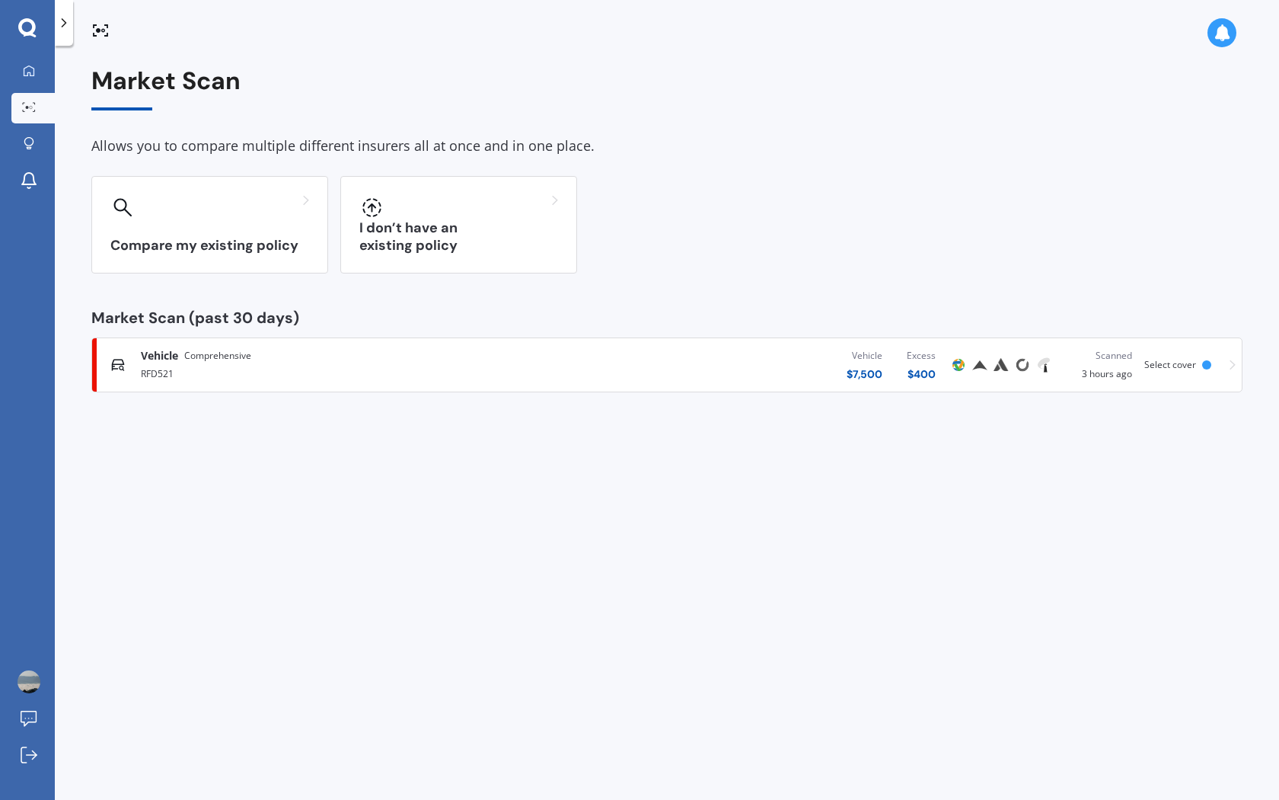
click at [251, 371] on div "RFD521" at bounding box center [335, 372] width 388 height 18
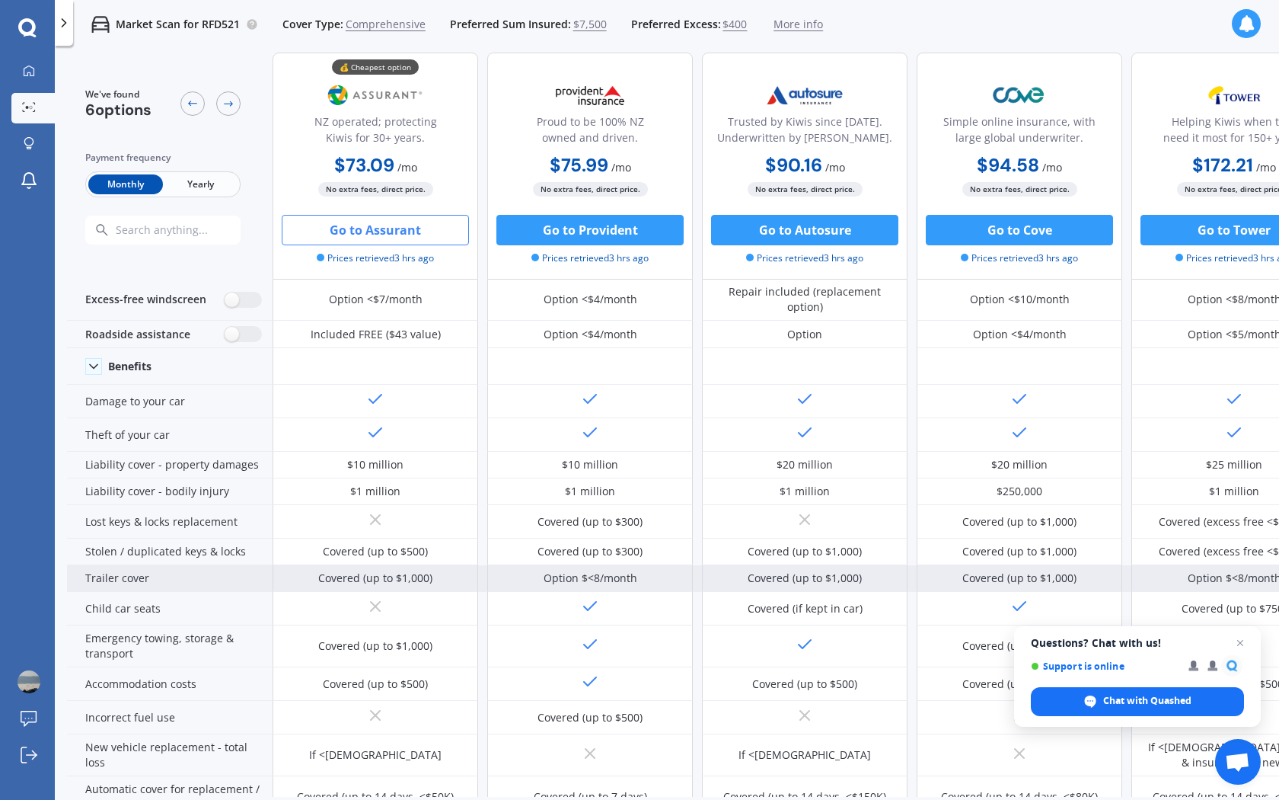
scroll to position [69, 0]
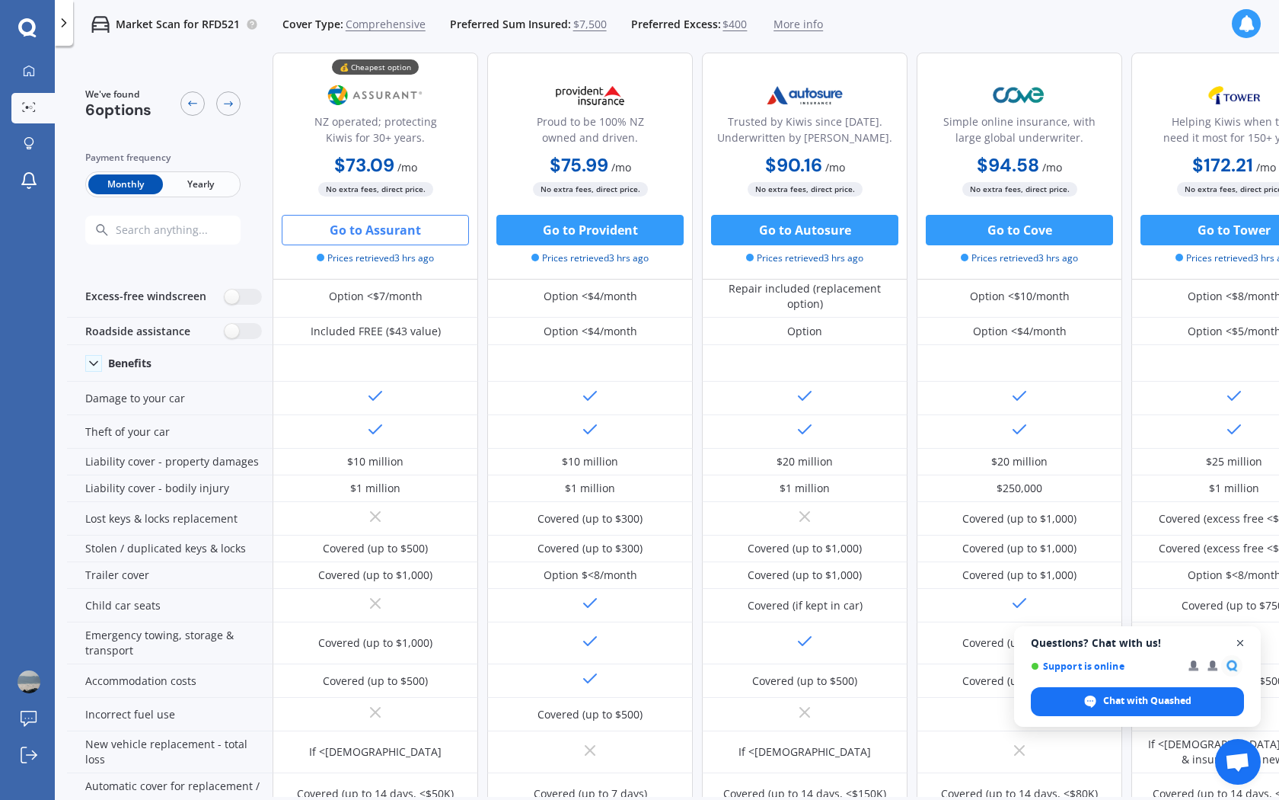
click at [1240, 642] on span "Close chat" at bounding box center [1240, 643] width 19 height 19
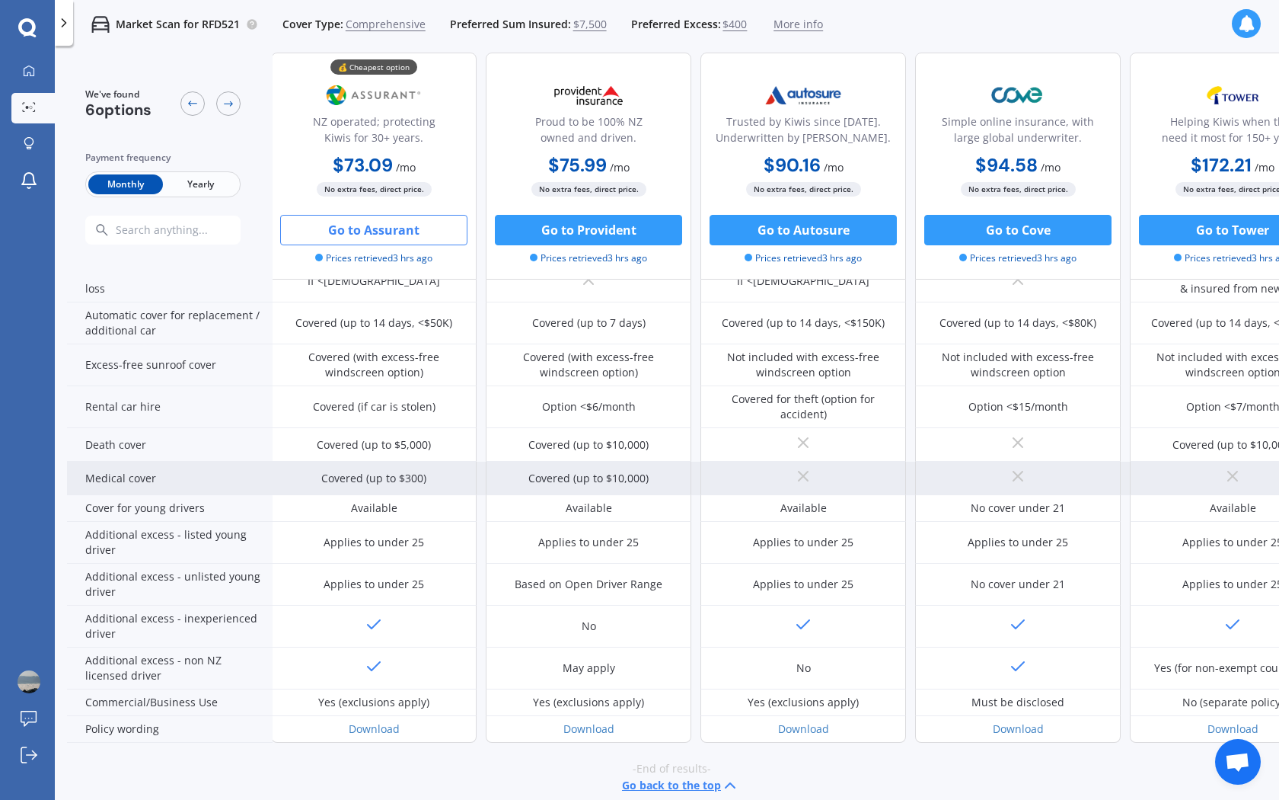
scroll to position [539, 2]
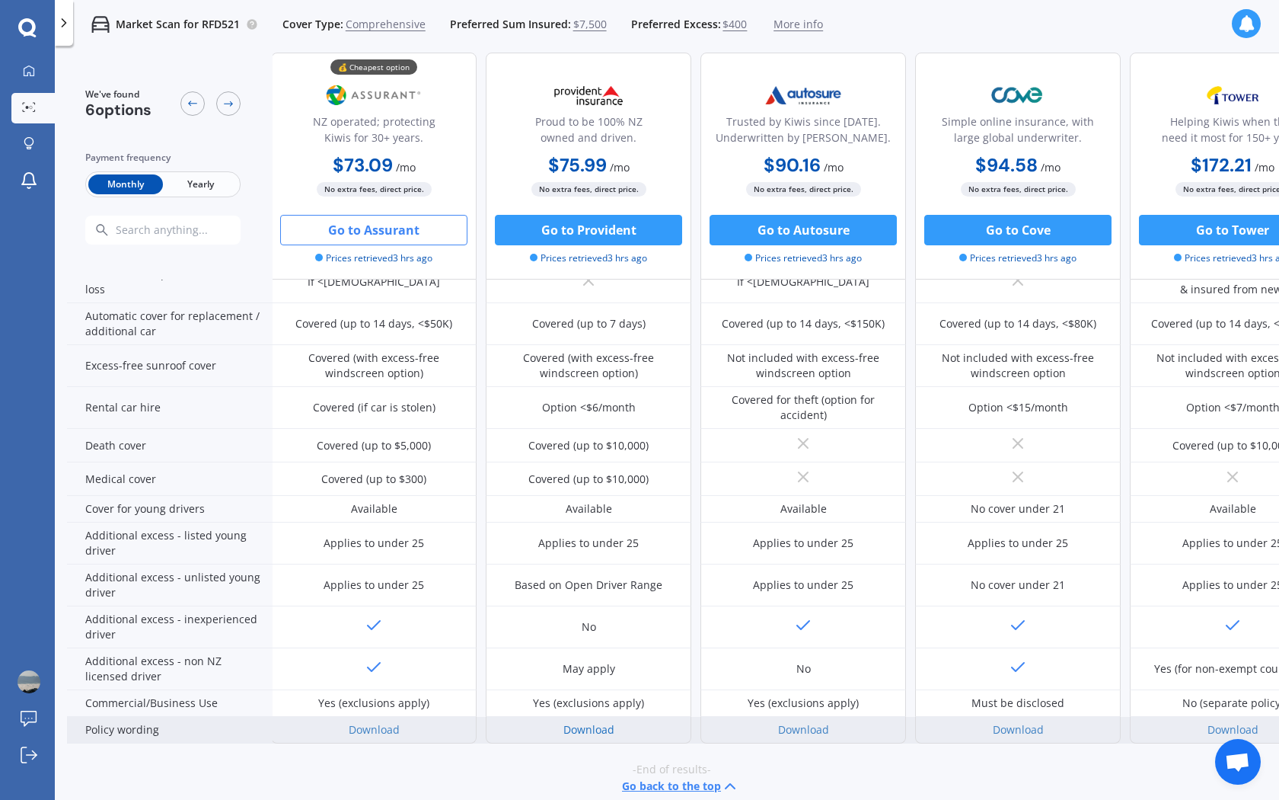
click at [585, 722] on link "Download" at bounding box center [588, 729] width 51 height 14
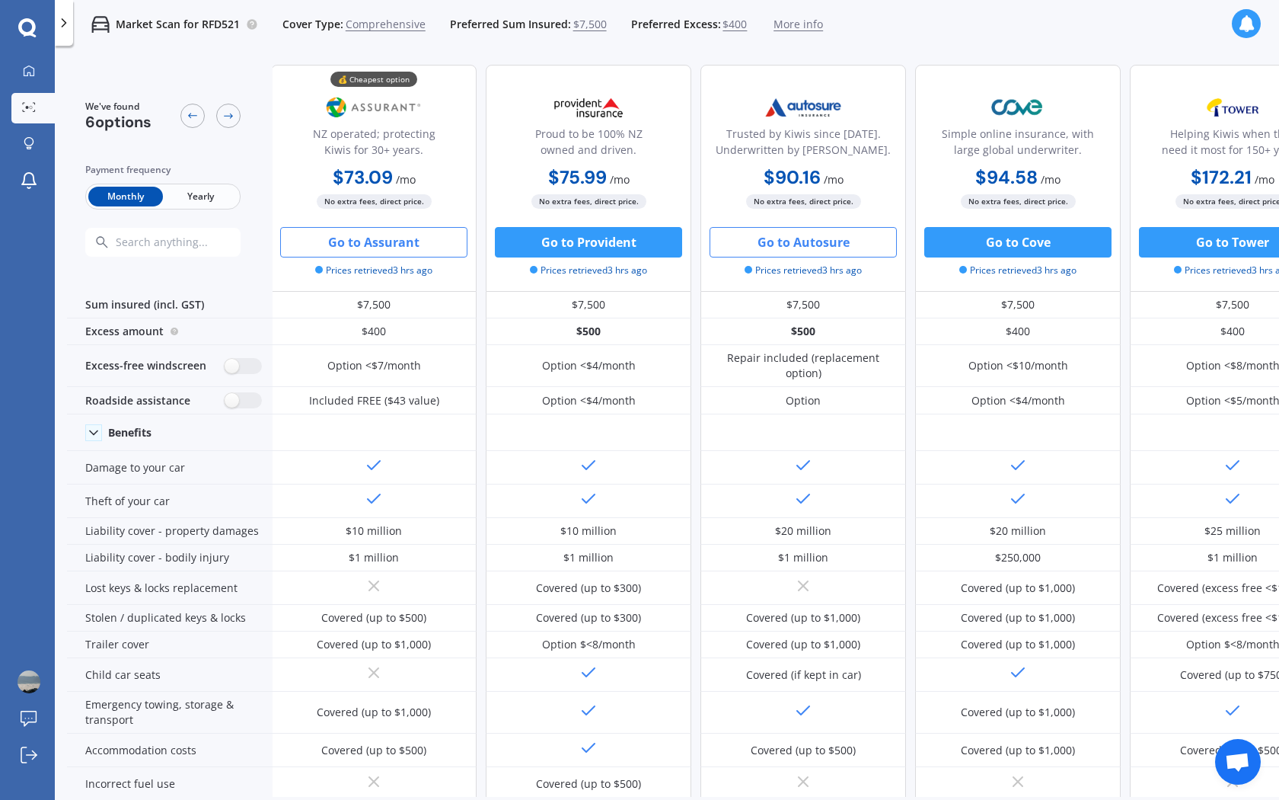
scroll to position [0, 2]
click at [132, 201] on span "Monthly" at bounding box center [125, 197] width 75 height 20
click at [190, 122] on div at bounding box center [192, 116] width 24 height 24
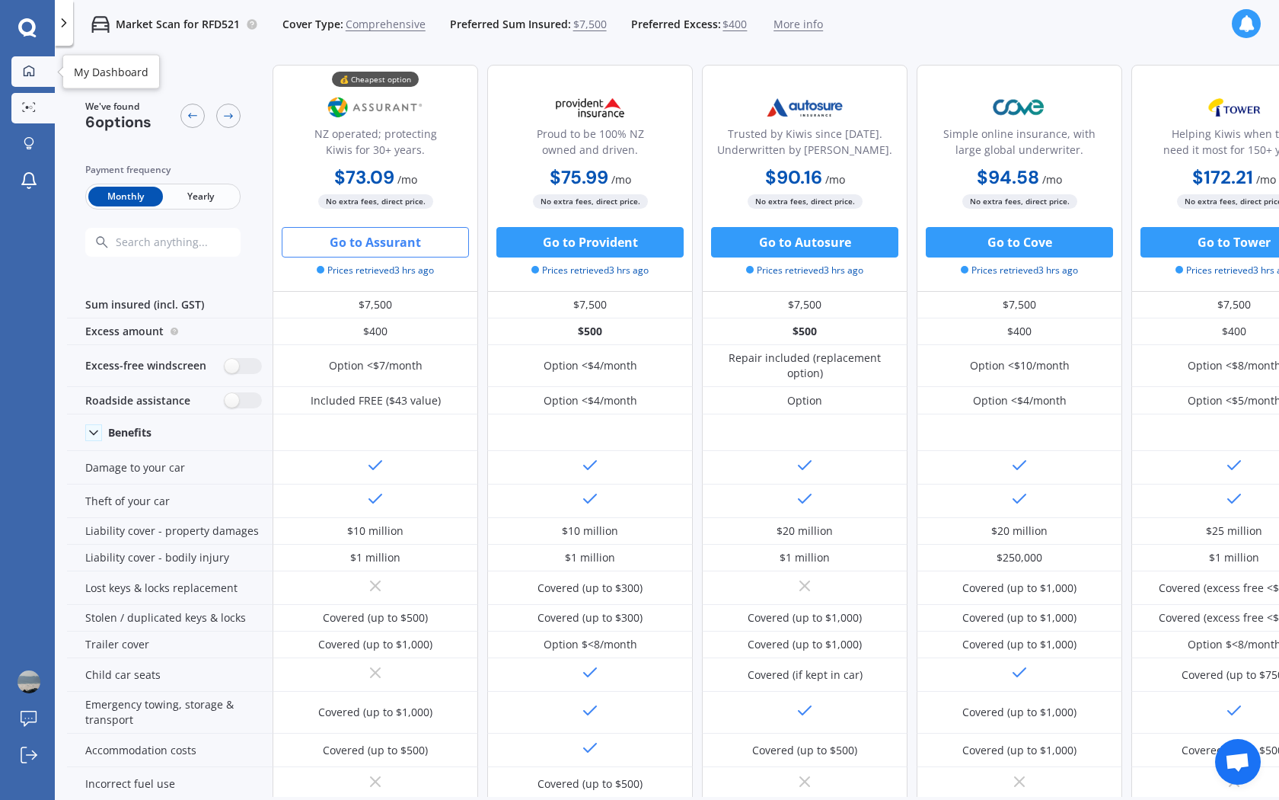
click at [21, 74] on div at bounding box center [29, 72] width 23 height 14
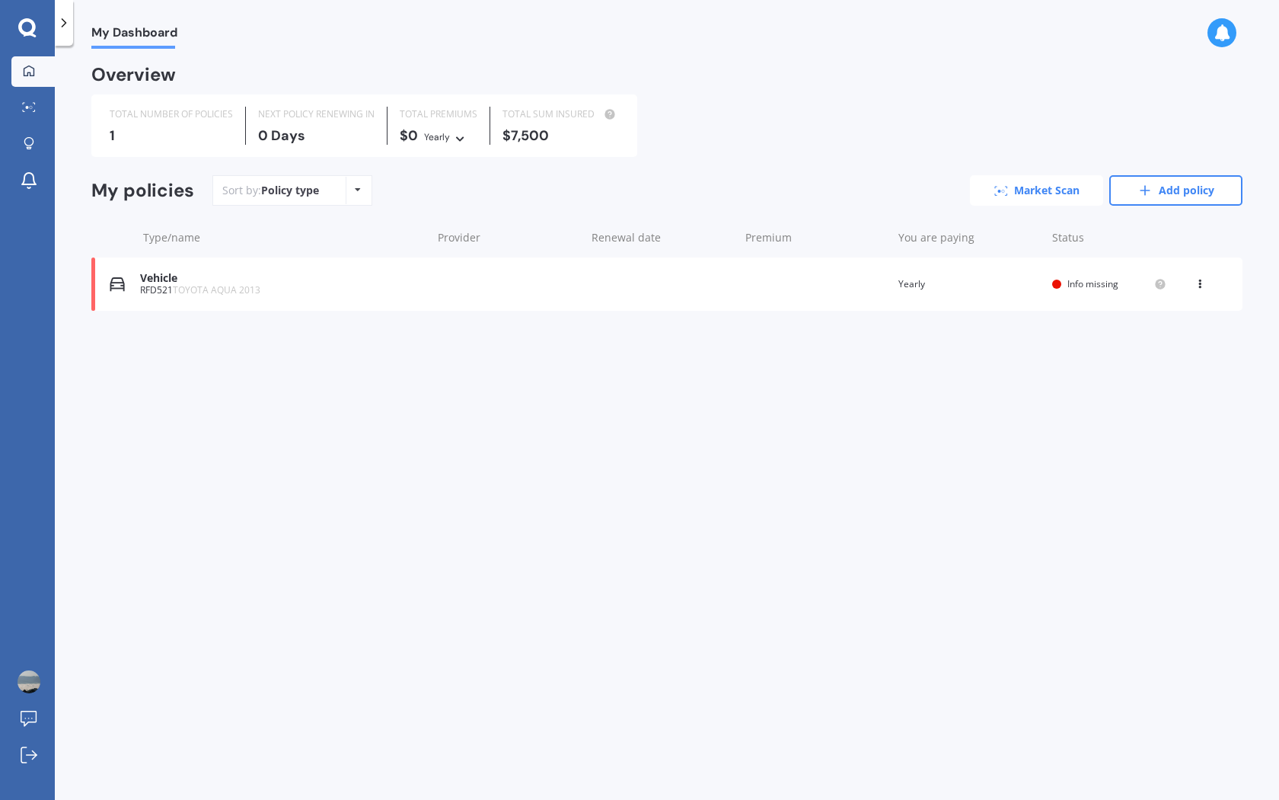
click at [1013, 199] on link "Market Scan" at bounding box center [1036, 190] width 133 height 30
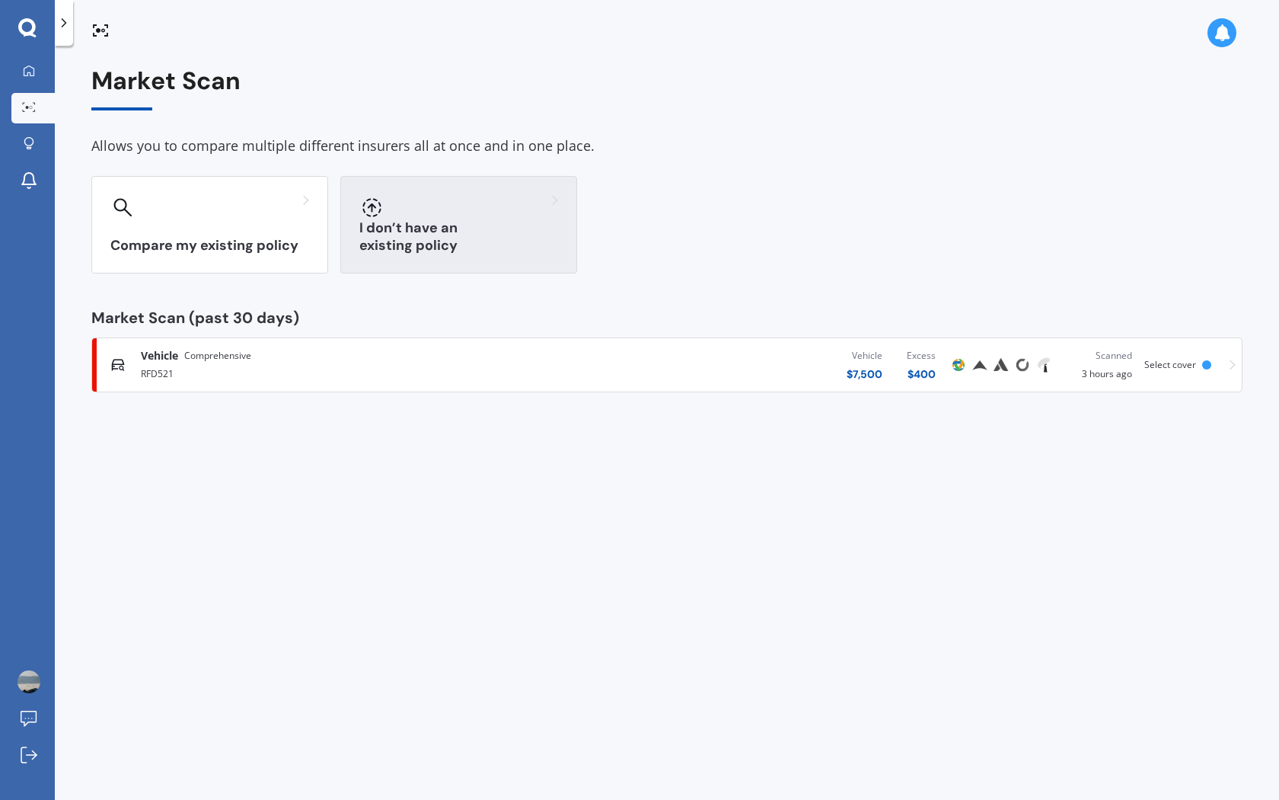
click at [392, 228] on div "I don’t have an existing policy" at bounding box center [458, 224] width 237 height 97
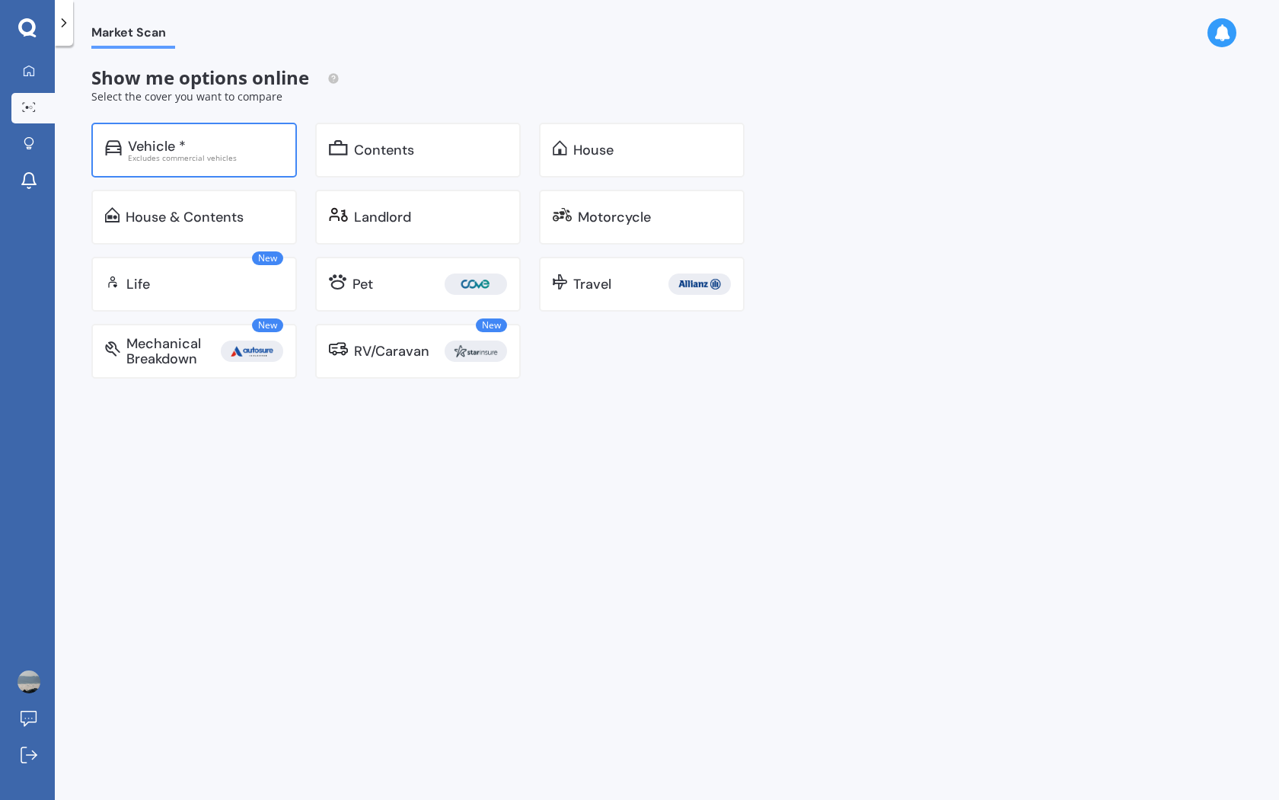
click at [251, 151] on div "Vehicle *" at bounding box center [205, 146] width 155 height 15
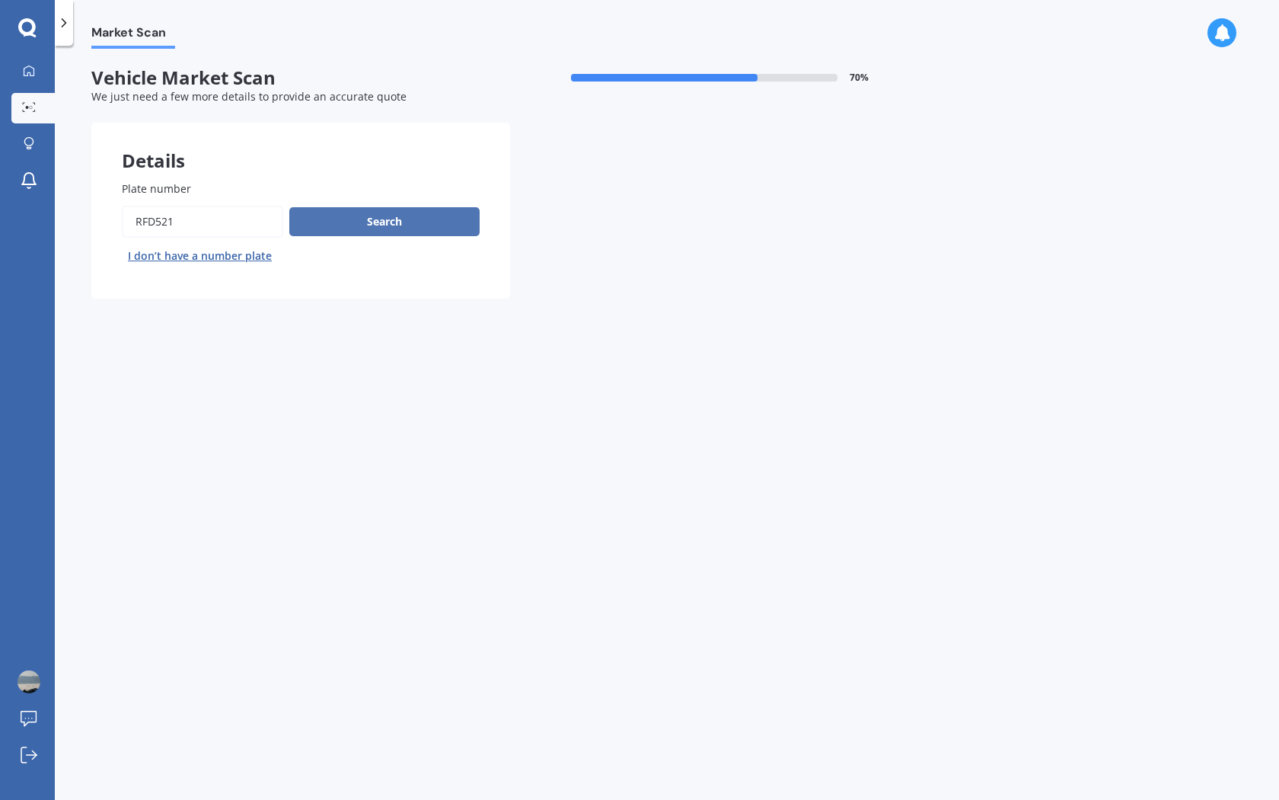
click at [369, 225] on button "Search" at bounding box center [384, 221] width 190 height 29
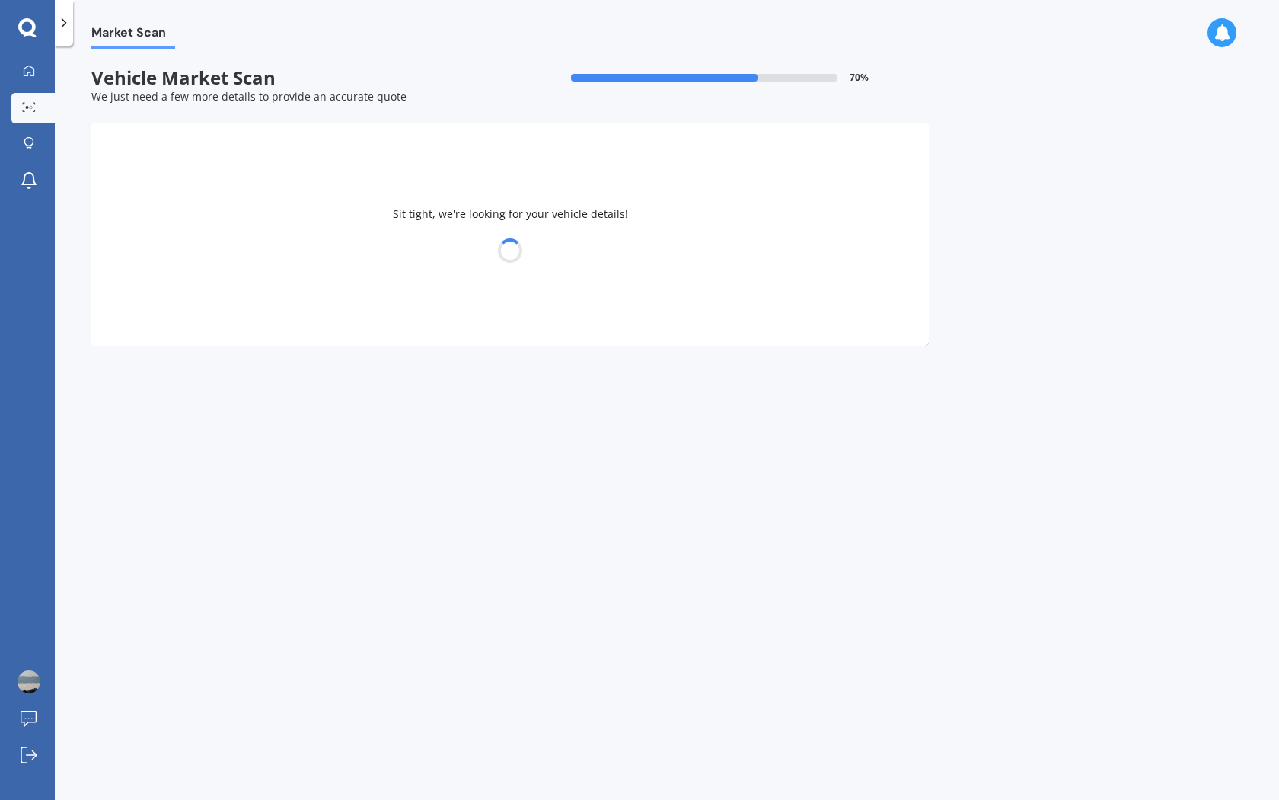
select select "TOYOTA"
select select "AQUA"
select select "17"
select select "02"
select select "1993"
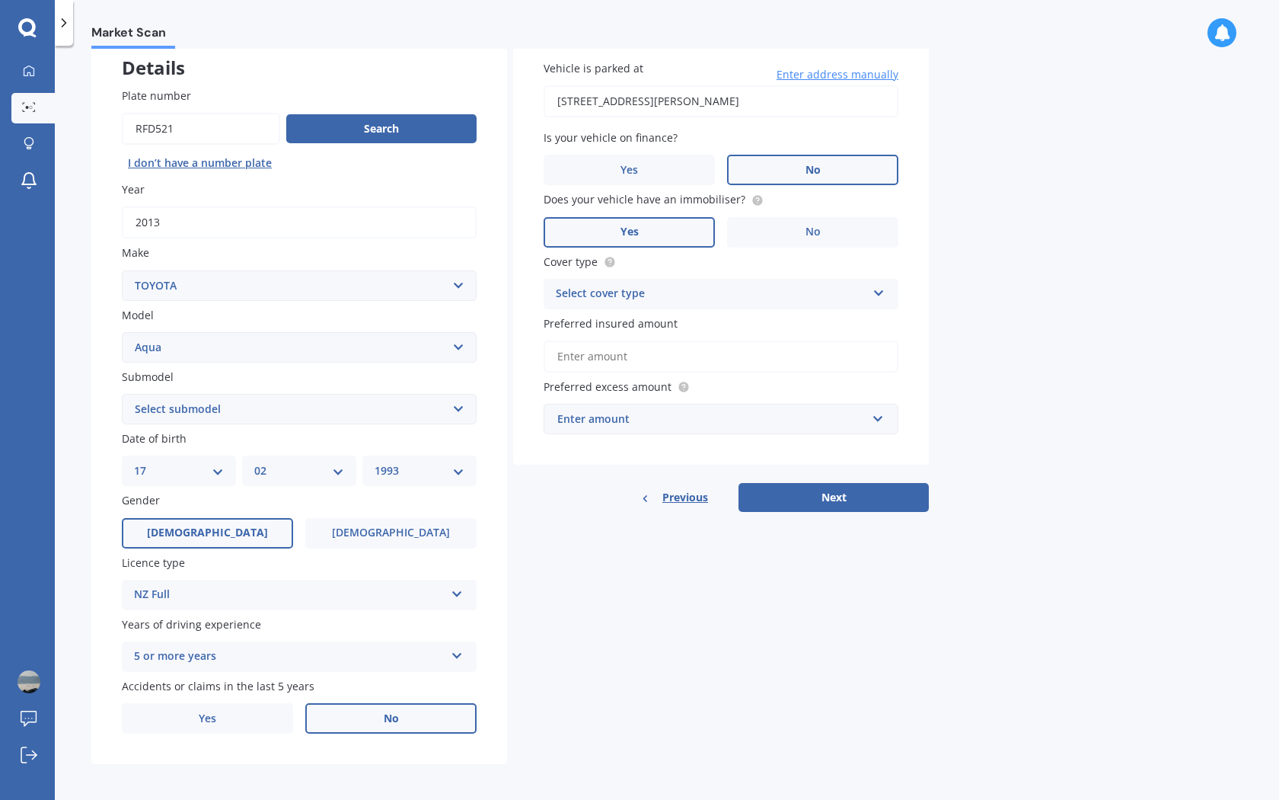
scroll to position [91, 0]
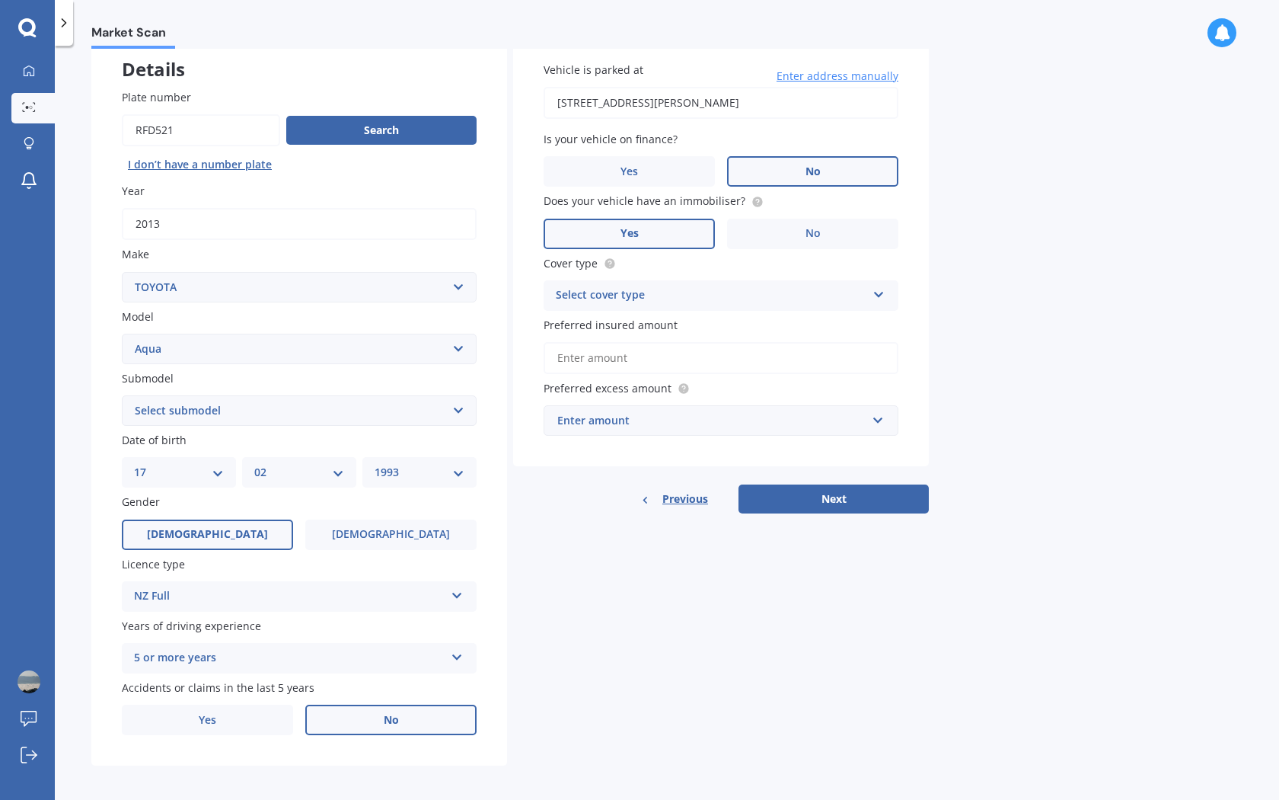
click at [685, 293] on div "Select cover type" at bounding box center [711, 295] width 311 height 18
click at [687, 319] on div "Comprehensive" at bounding box center [720, 324] width 353 height 27
click at [678, 349] on input "Preferred insured amount" at bounding box center [721, 358] width 355 height 32
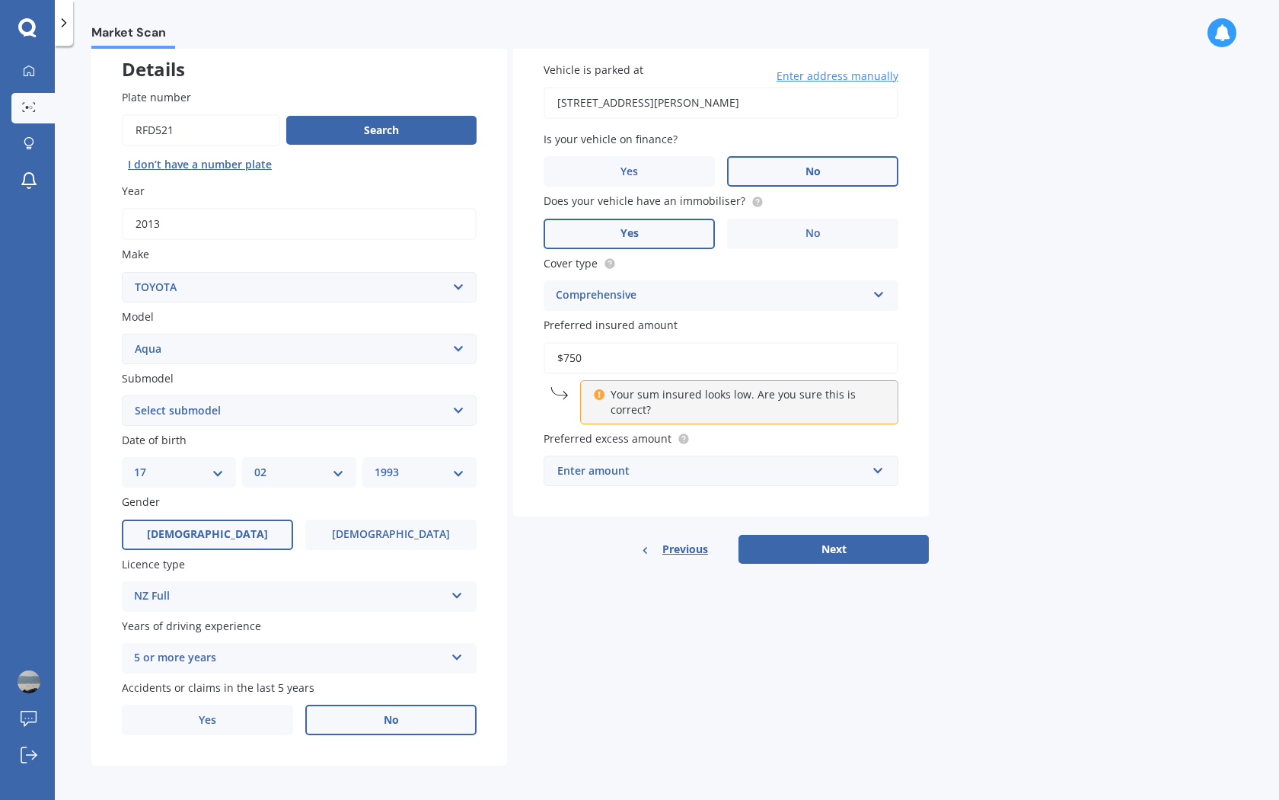
type input "$7,500"
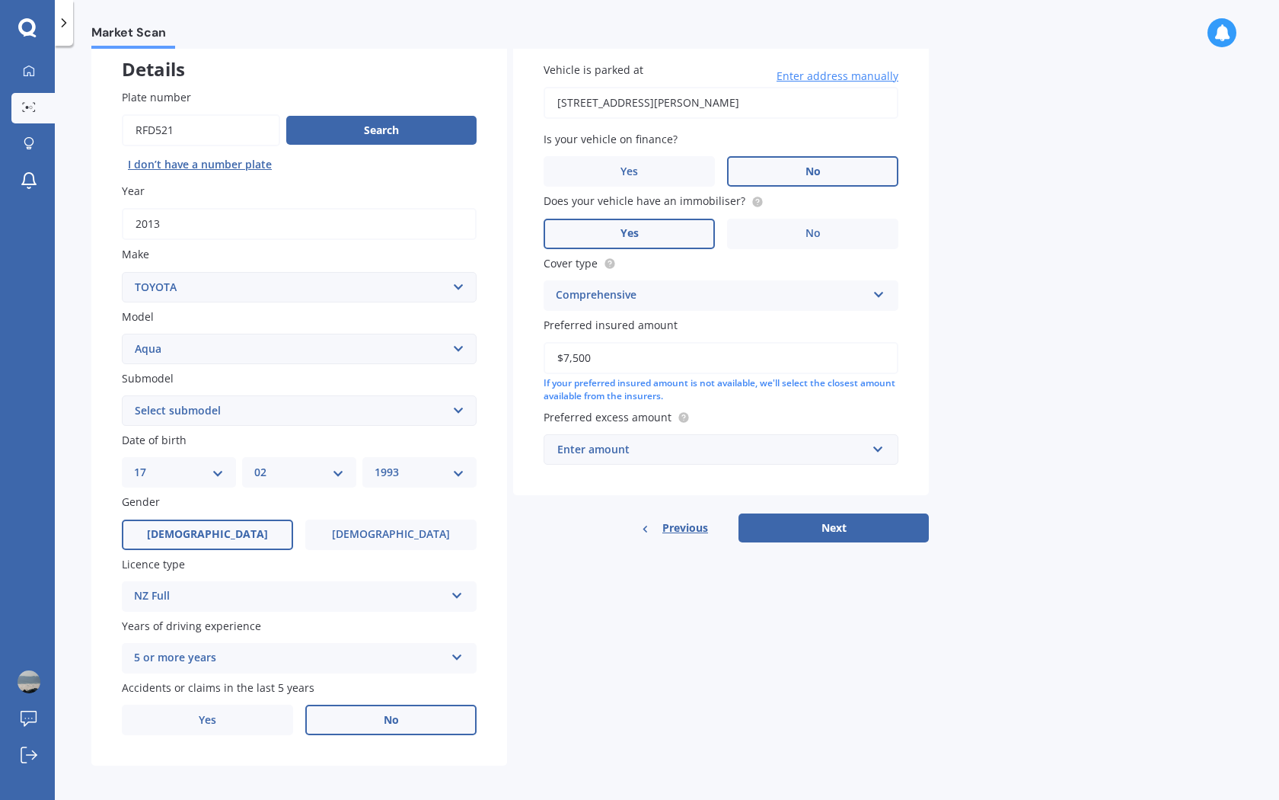
click at [724, 441] on div "Enter amount" at bounding box center [711, 449] width 309 height 17
click at [621, 523] on div "$500" at bounding box center [720, 534] width 353 height 28
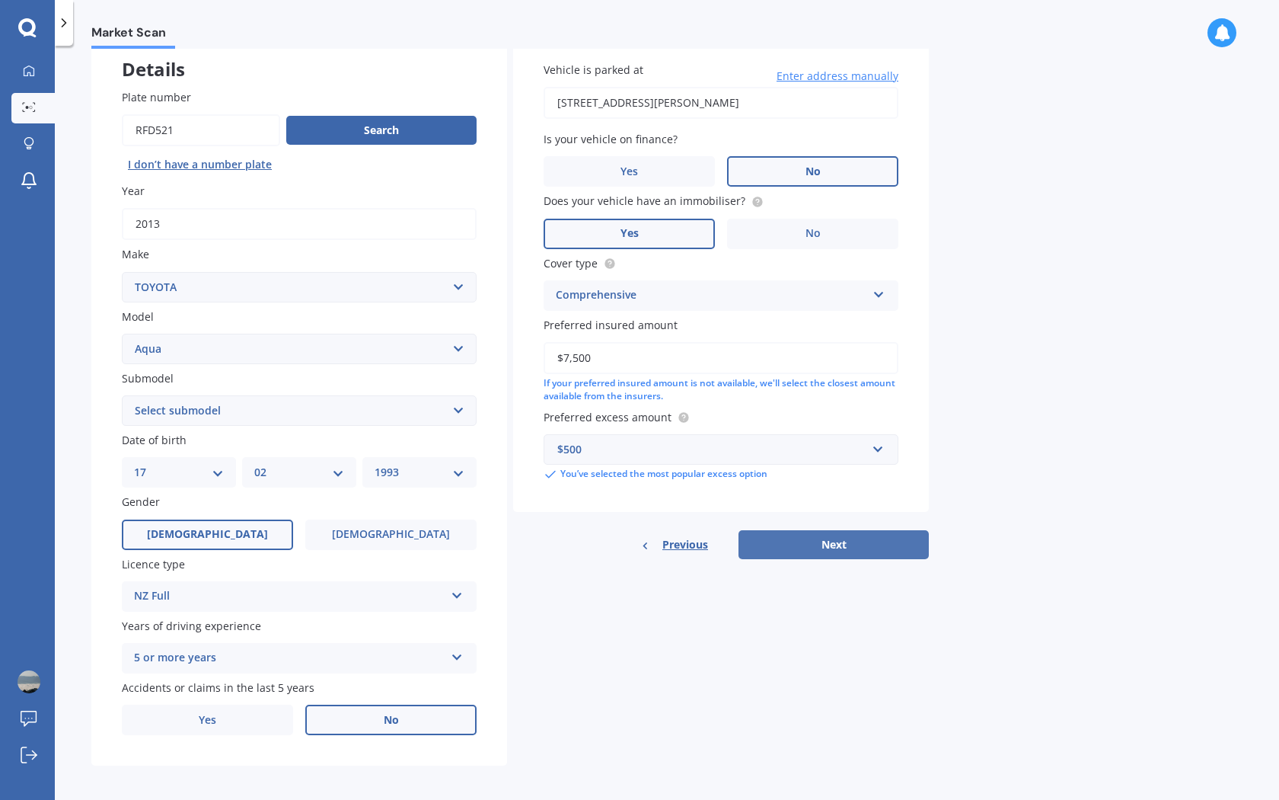
click at [827, 545] on button "Next" at bounding box center [834, 544] width 190 height 29
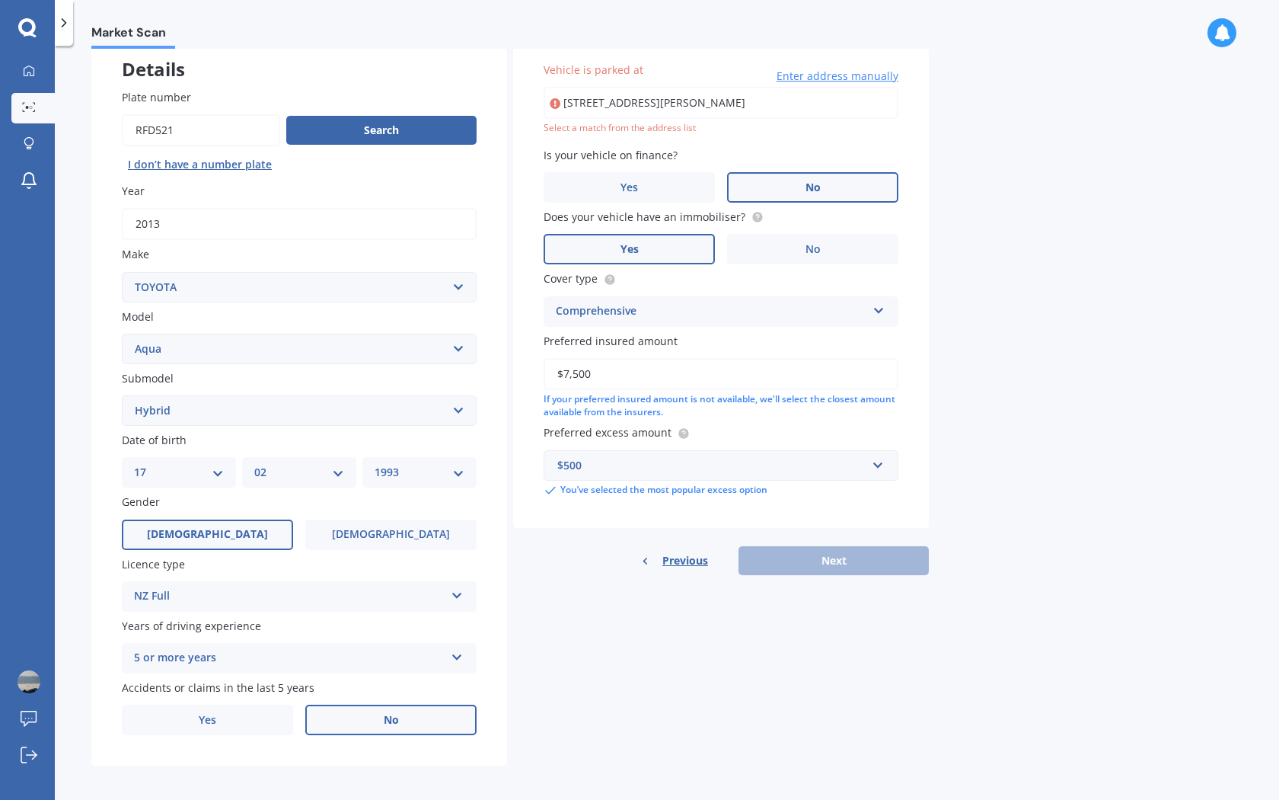
select select "HATCHBACK"
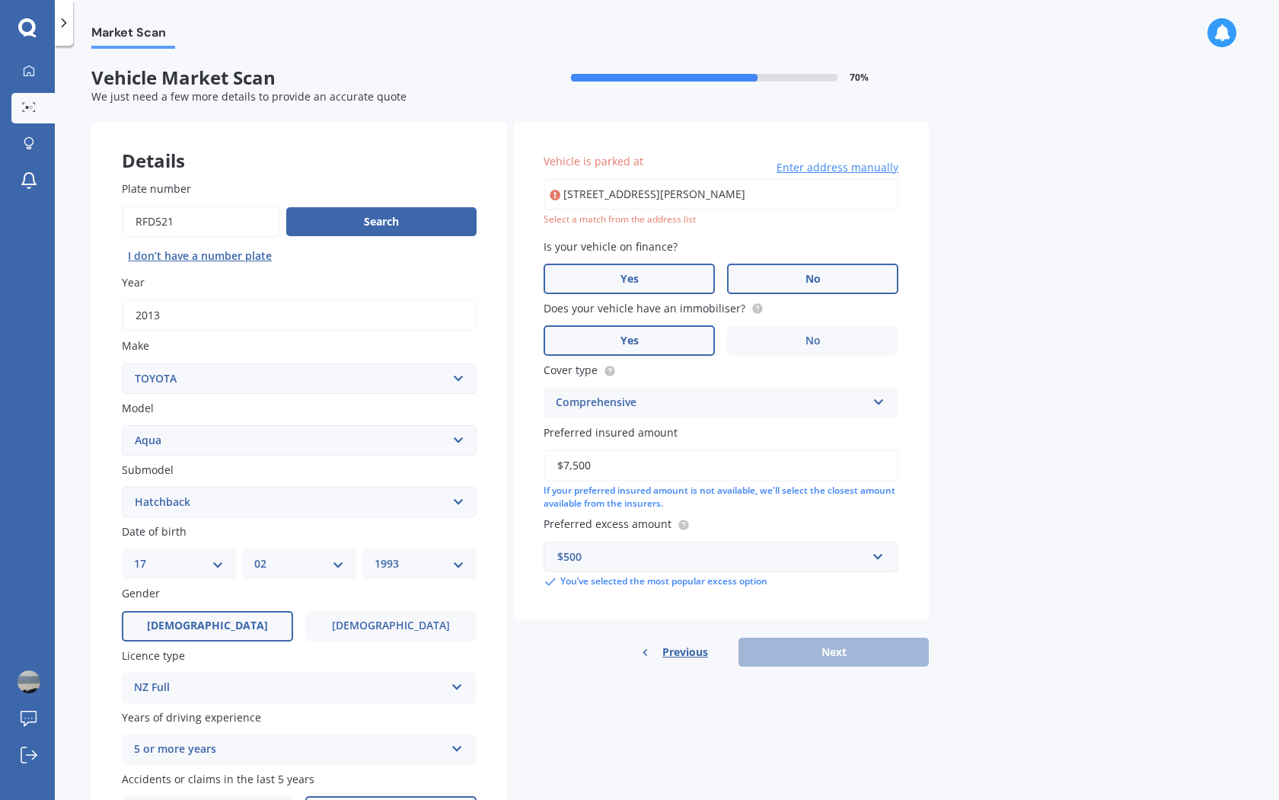
scroll to position [0, 0]
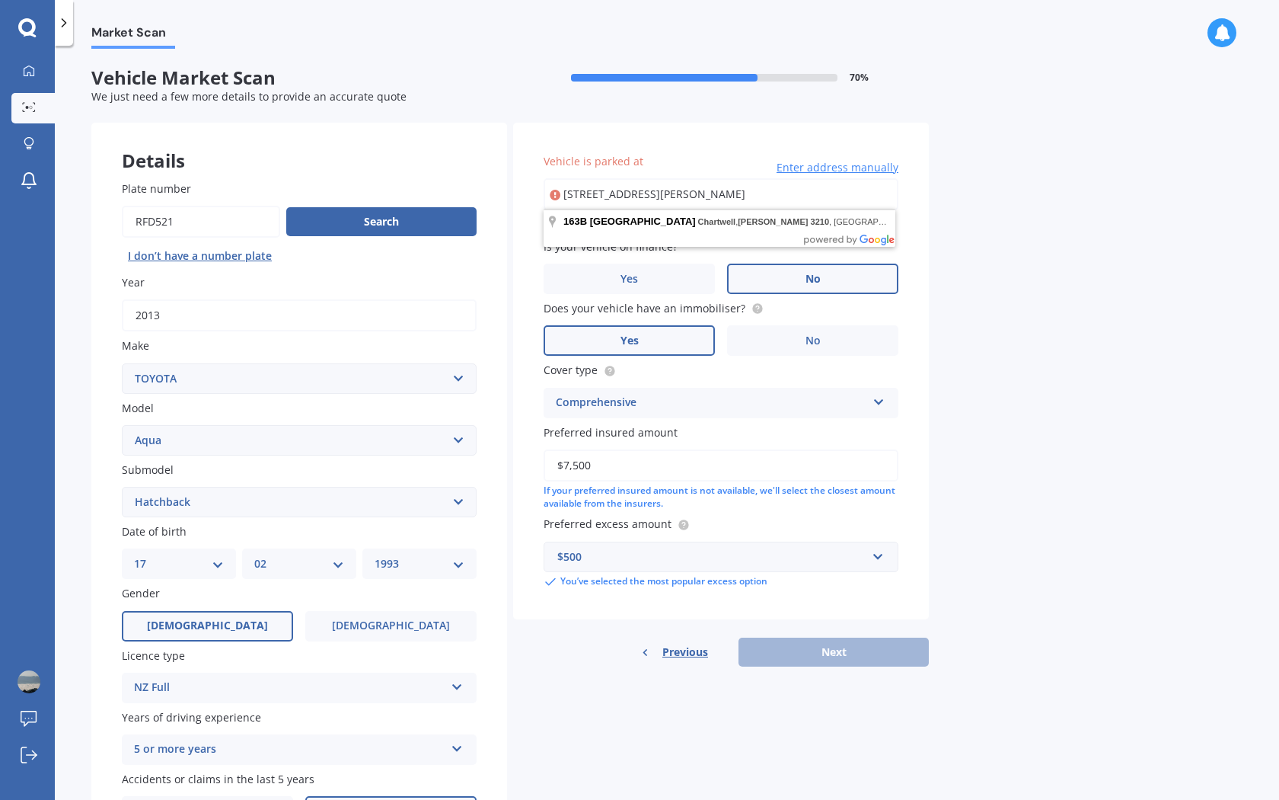
click at [818, 186] on input "163B Bankwood Road, Chartwell, Hamilton 3210" at bounding box center [721, 194] width 355 height 32
type input "163B Bankwood Road, Chartwell, Hamilton 3210"
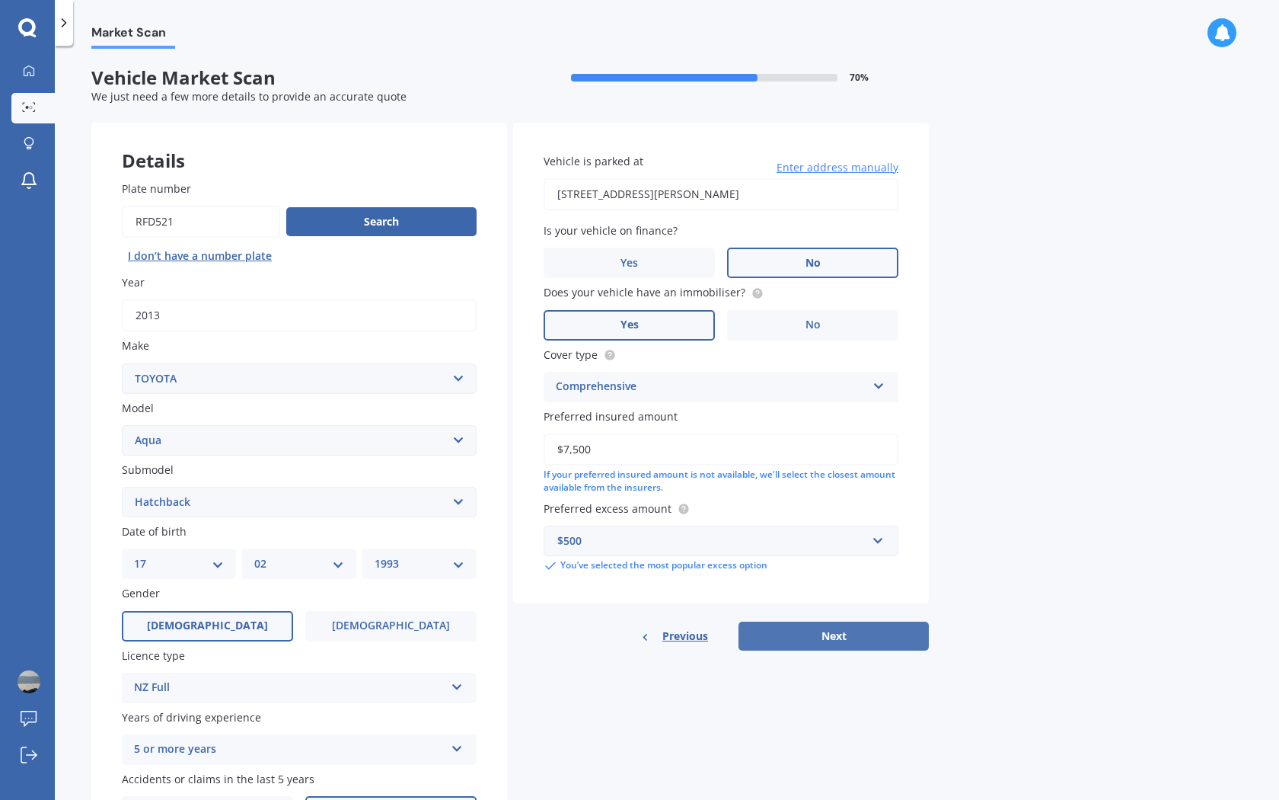
click at [824, 643] on button "Next" at bounding box center [834, 635] width 190 height 29
select select "17"
select select "02"
select select "1993"
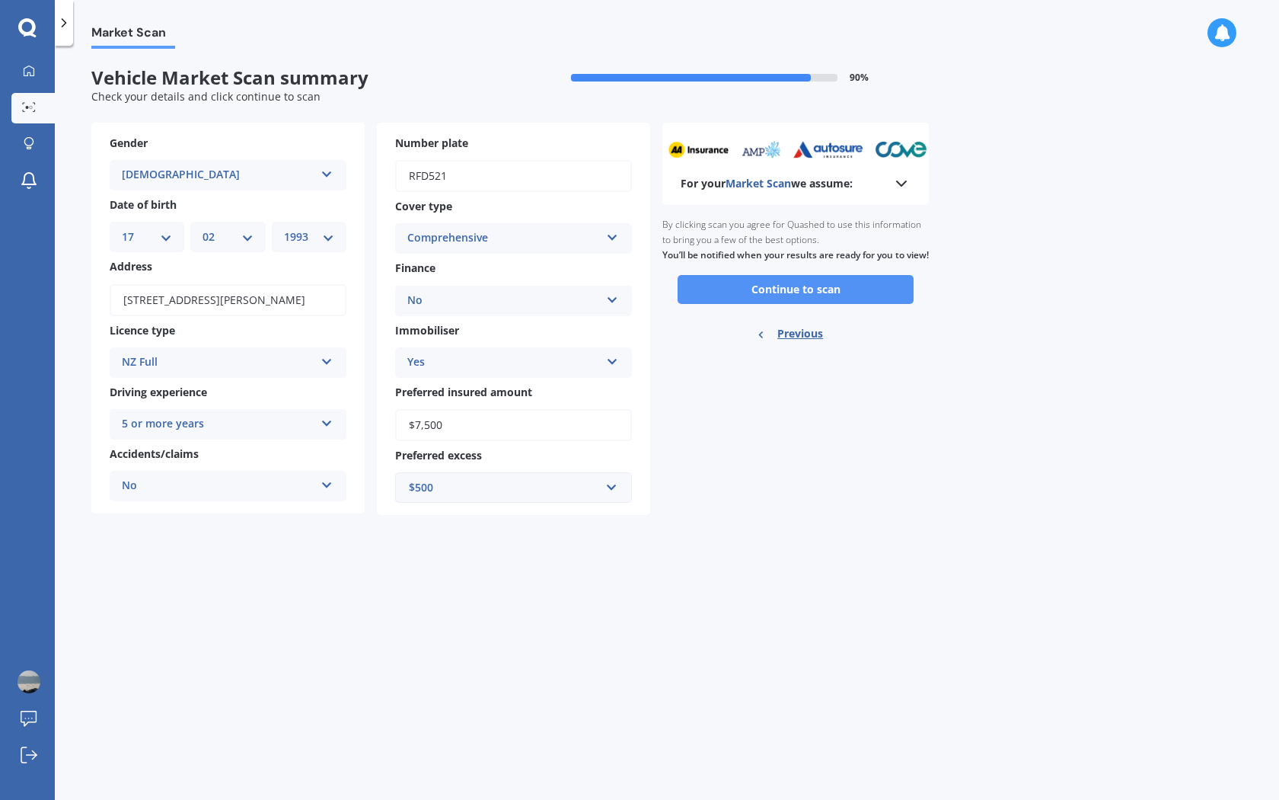
click at [775, 304] on button "Continue to scan" at bounding box center [796, 289] width 236 height 29
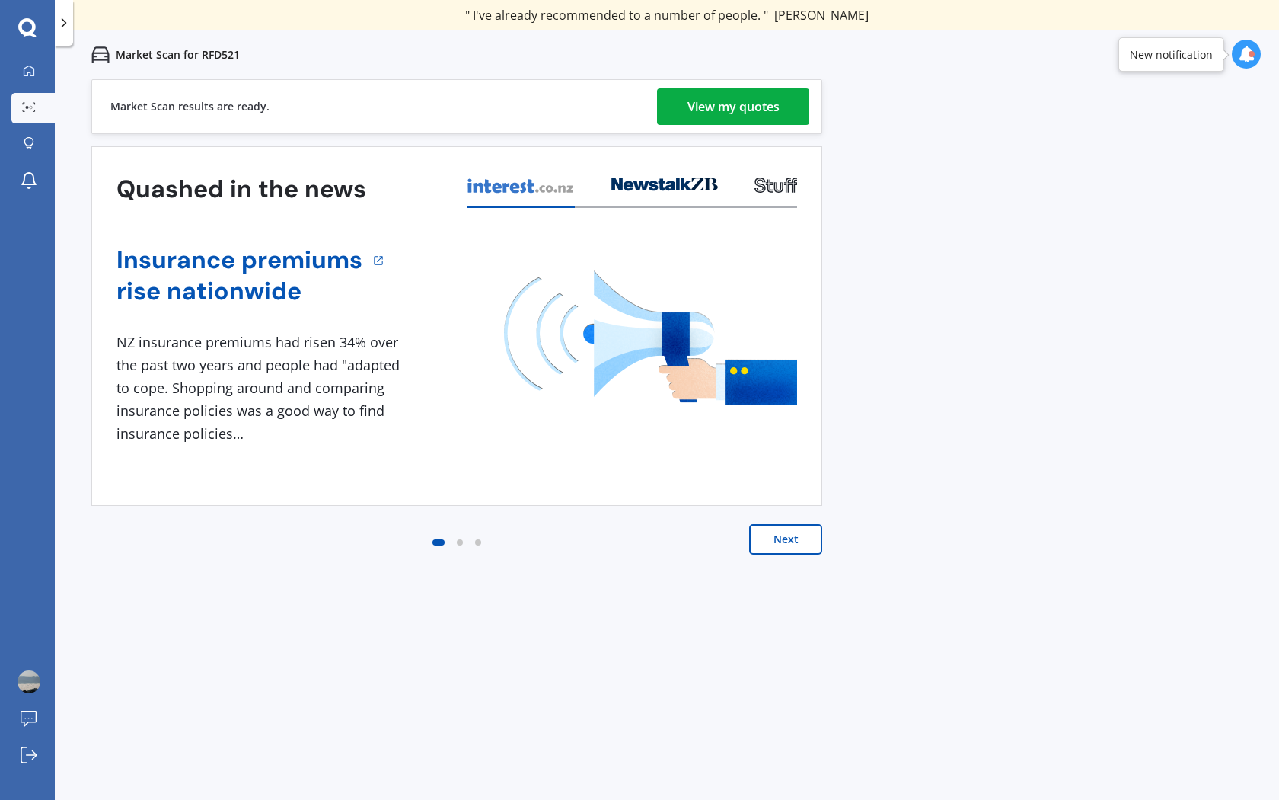
click at [780, 522] on div "Quashed in the news Insurance premiums rise nationwide 1 NZ insurance premiums …" at bounding box center [456, 365] width 731 height 439
click at [784, 539] on button "Next" at bounding box center [785, 539] width 73 height 30
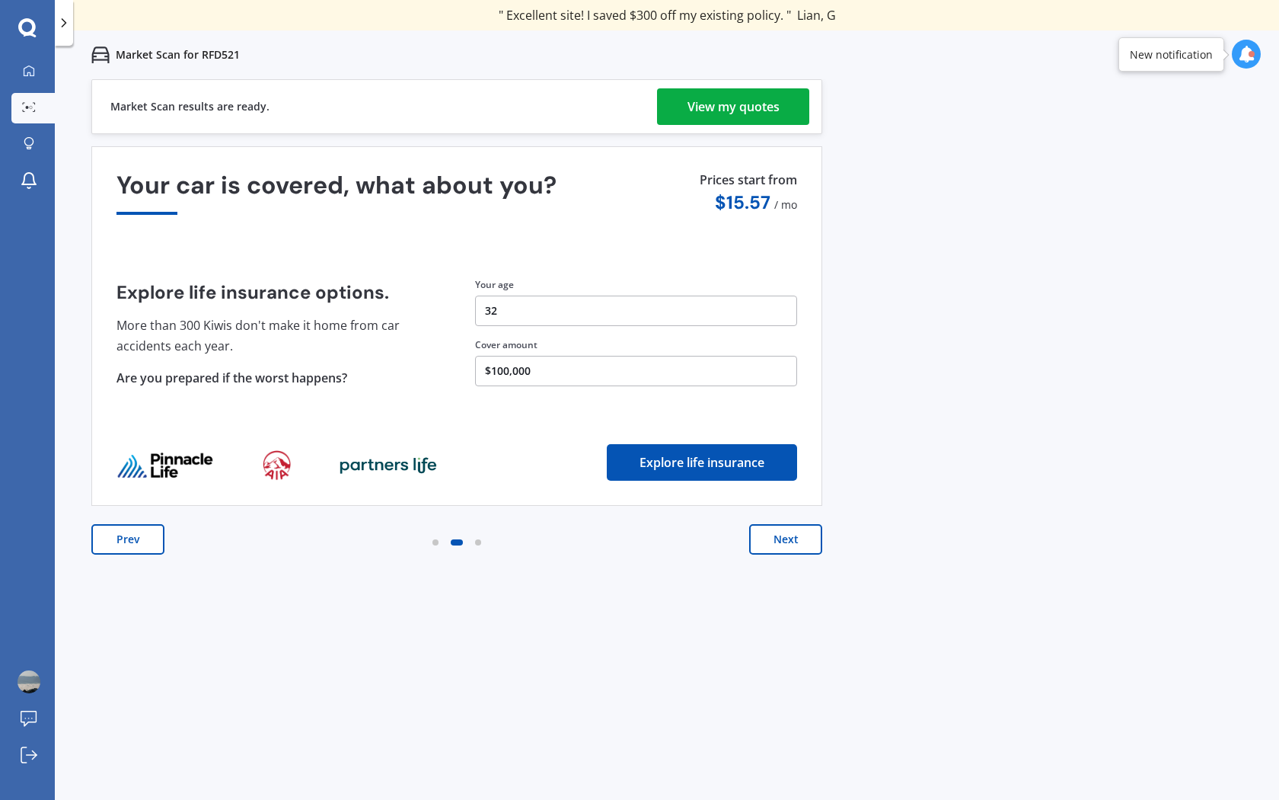
click at [784, 541] on button "Next" at bounding box center [785, 539] width 73 height 30
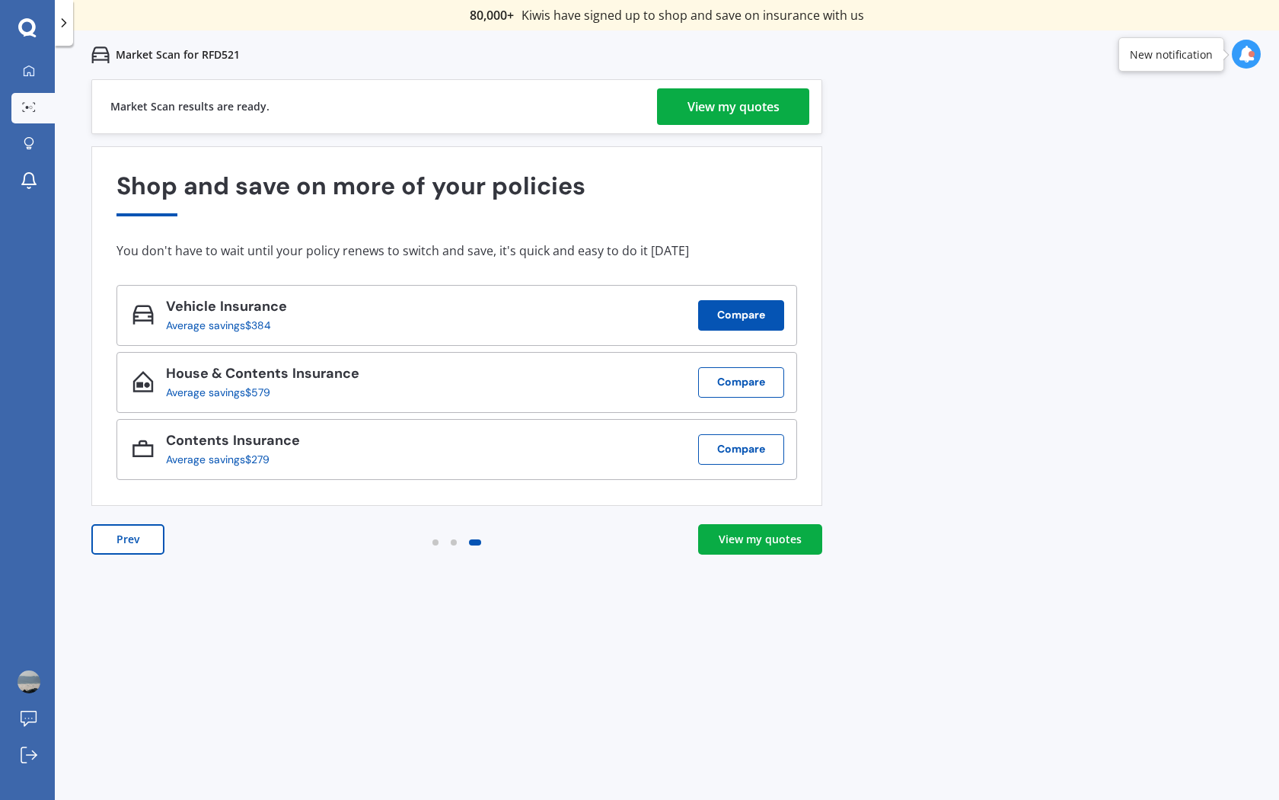
click at [761, 320] on button "Compare" at bounding box center [741, 315] width 86 height 30
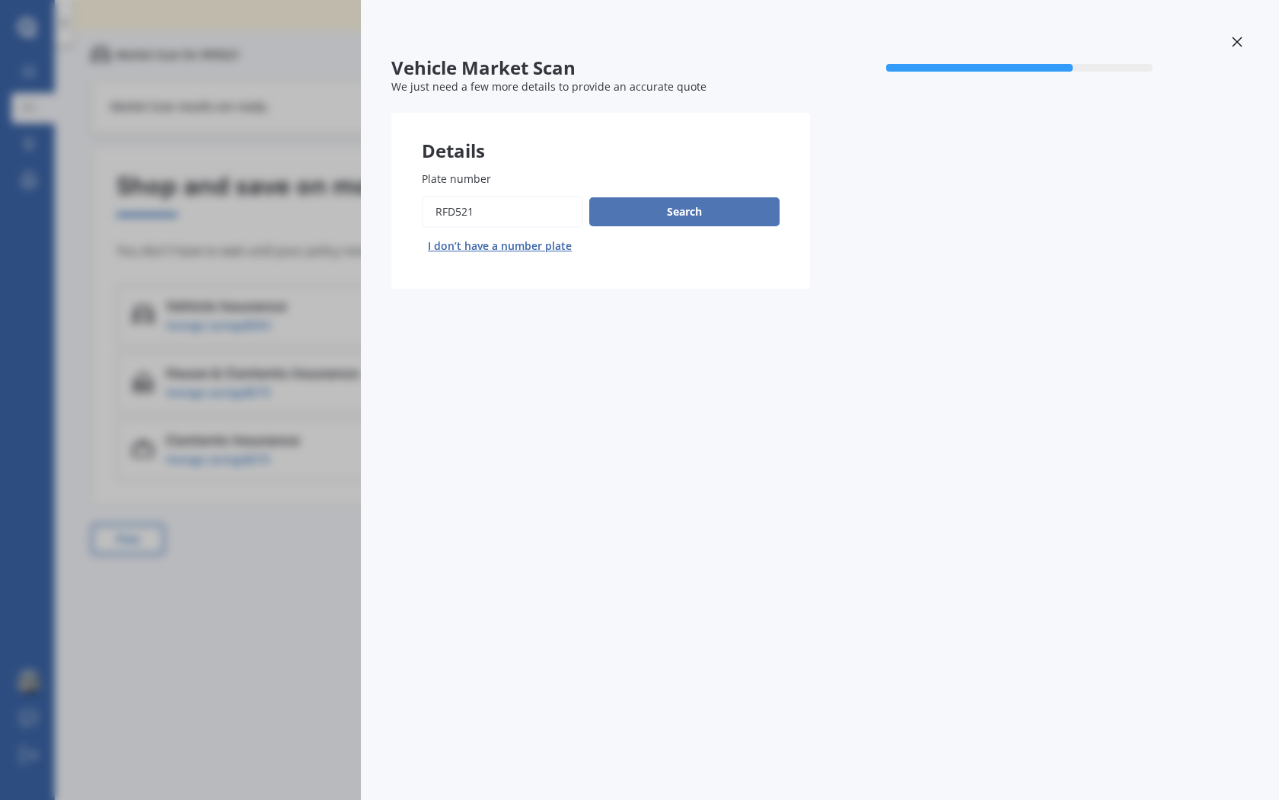
click at [711, 219] on button "Search" at bounding box center [684, 211] width 190 height 29
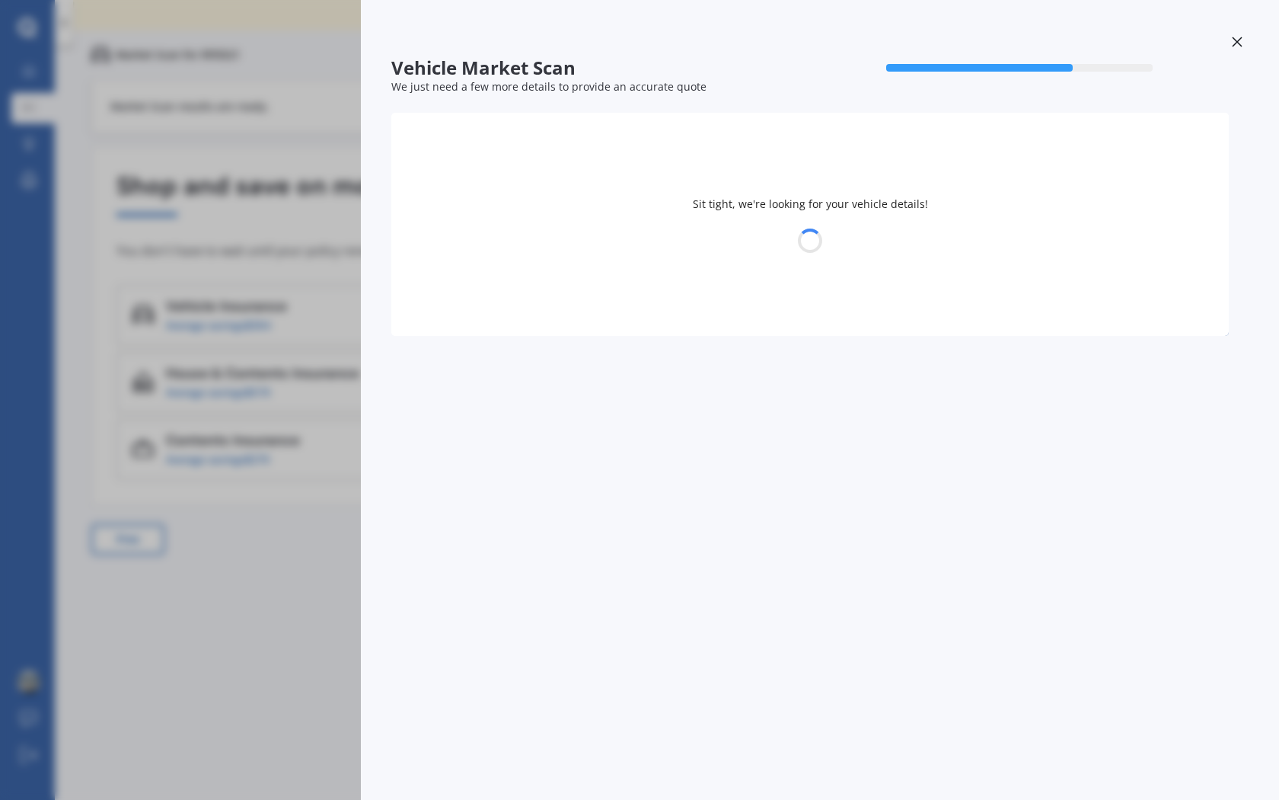
select select "TOYOTA"
select select "AQUA"
select select "17"
select select "02"
select select "1993"
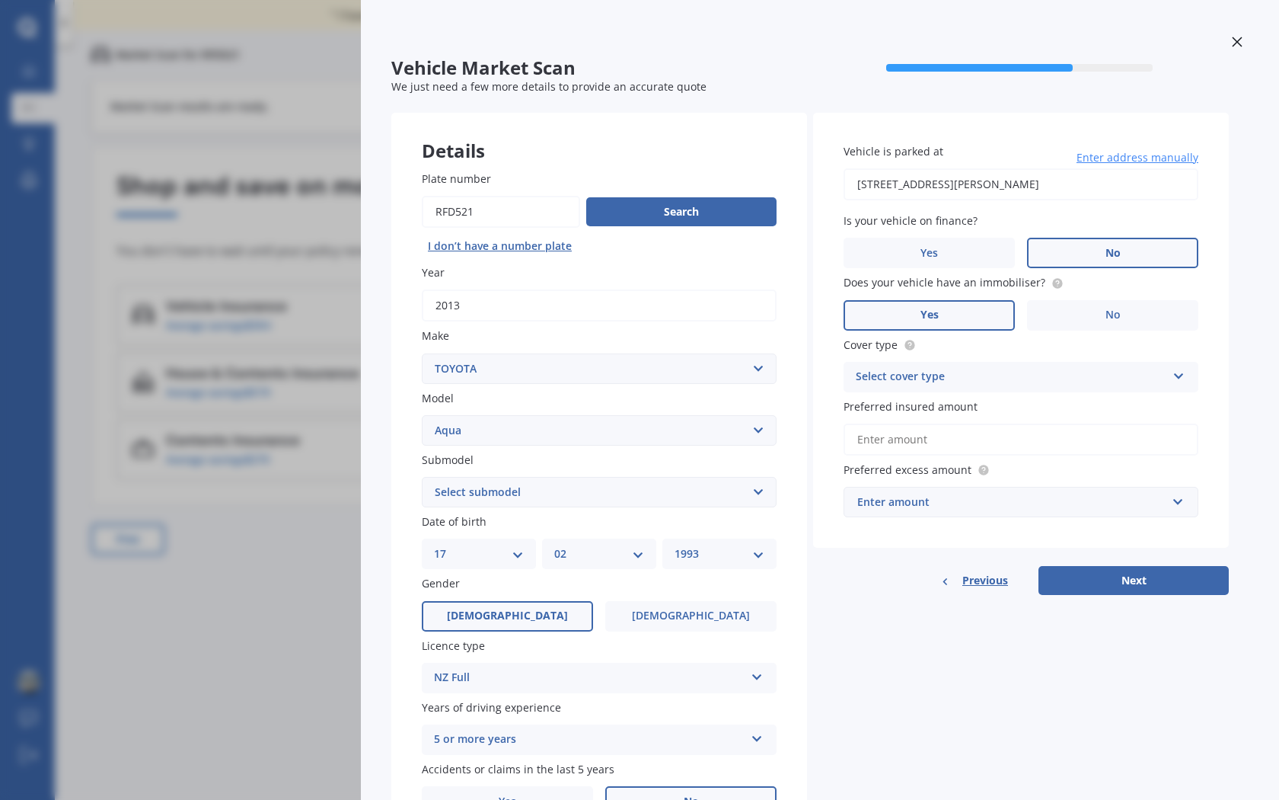
click at [1088, 555] on div "Vehicle is parked at 163B Bankwood Road, Chartwell, Hamilton 3210 Enter address…" at bounding box center [1021, 354] width 416 height 483
click at [1089, 557] on div "Vehicle is parked at 163B Bankwood Road, Chartwell, Hamilton 3210 Enter address…" at bounding box center [1021, 354] width 416 height 483
click at [1090, 566] on button "Next" at bounding box center [1134, 580] width 190 height 29
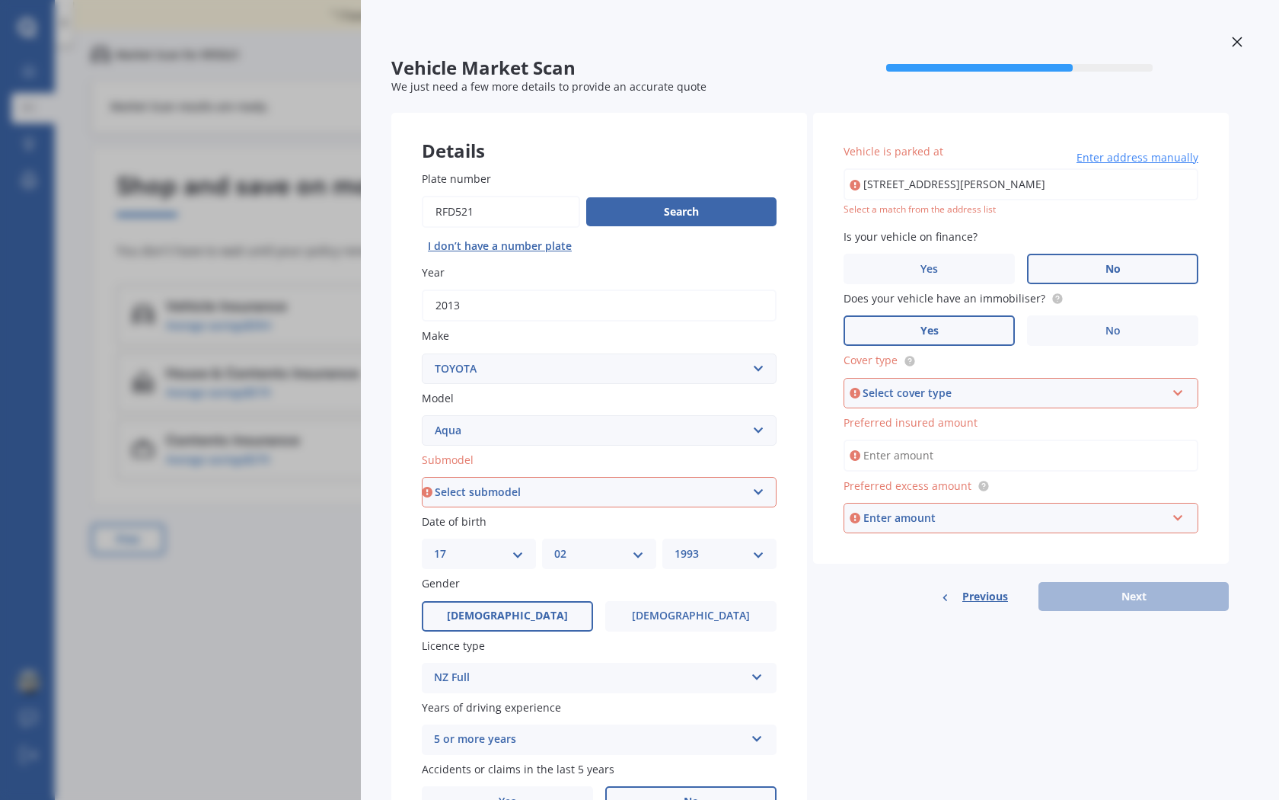
click at [1232, 43] on icon at bounding box center [1237, 42] width 10 height 10
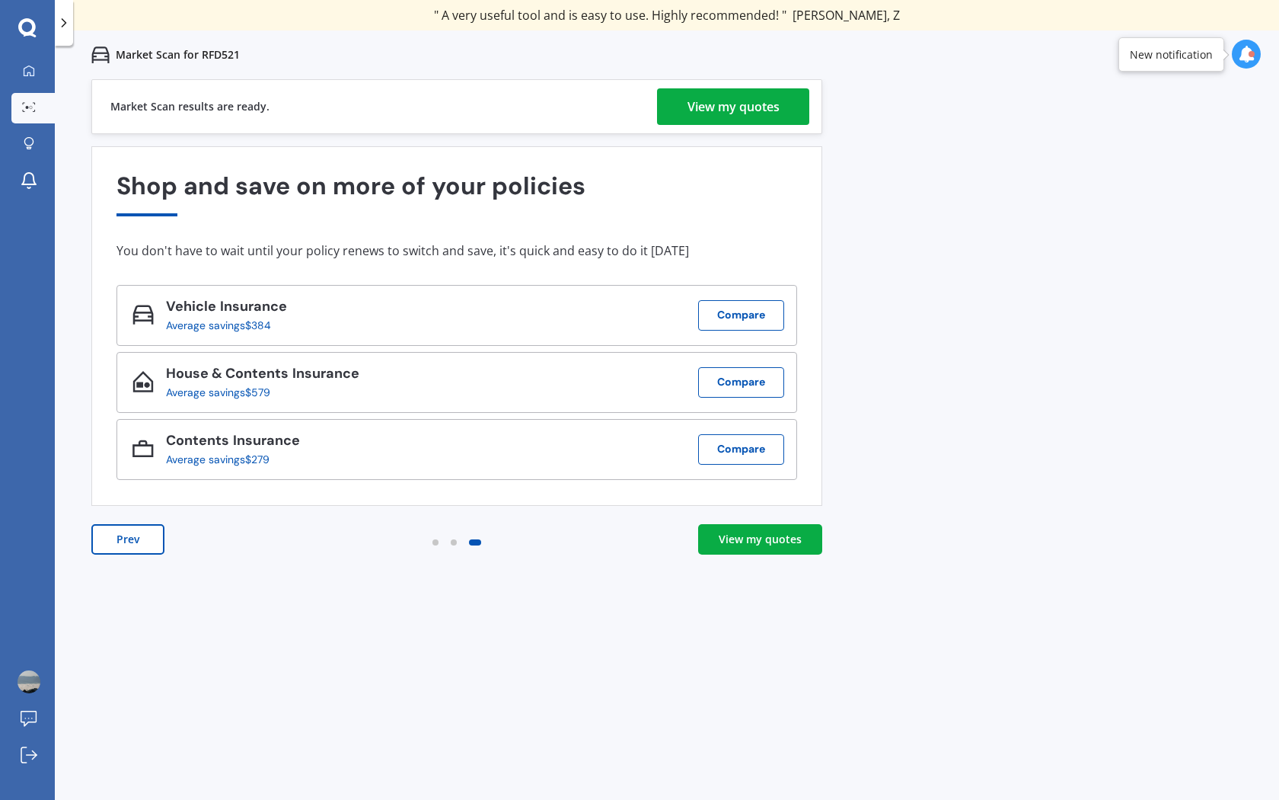
click at [727, 120] on div "View my quotes" at bounding box center [734, 106] width 92 height 37
